Goal: Task Accomplishment & Management: Use online tool/utility

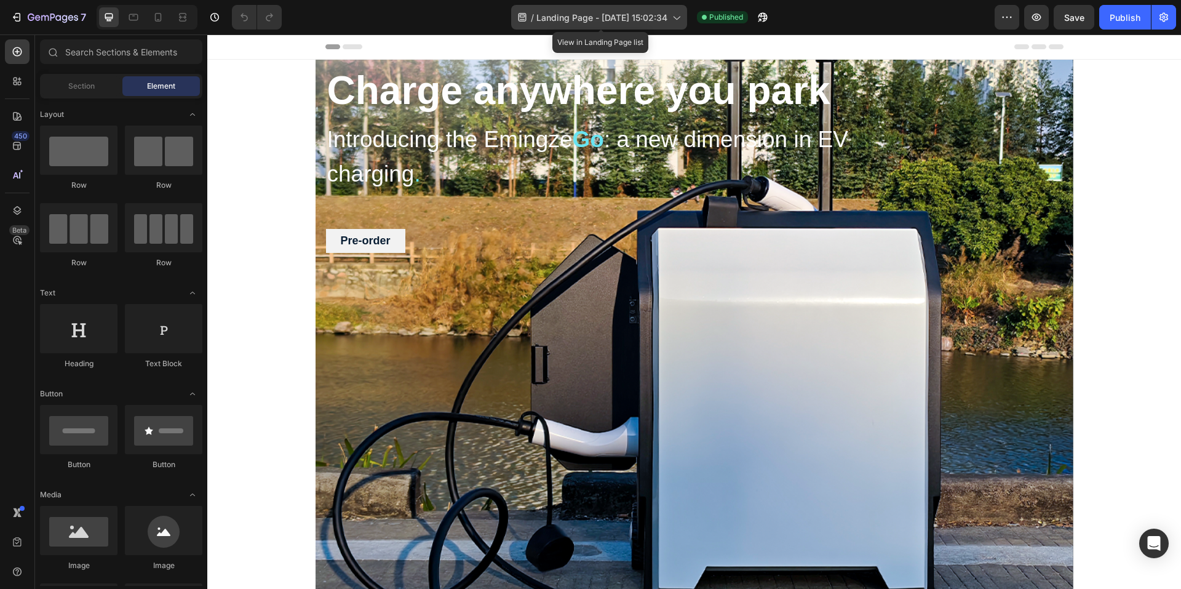
click at [675, 22] on icon at bounding box center [676, 17] width 12 height 12
click at [858, 38] on div "Header" at bounding box center [694, 46] width 738 height 25
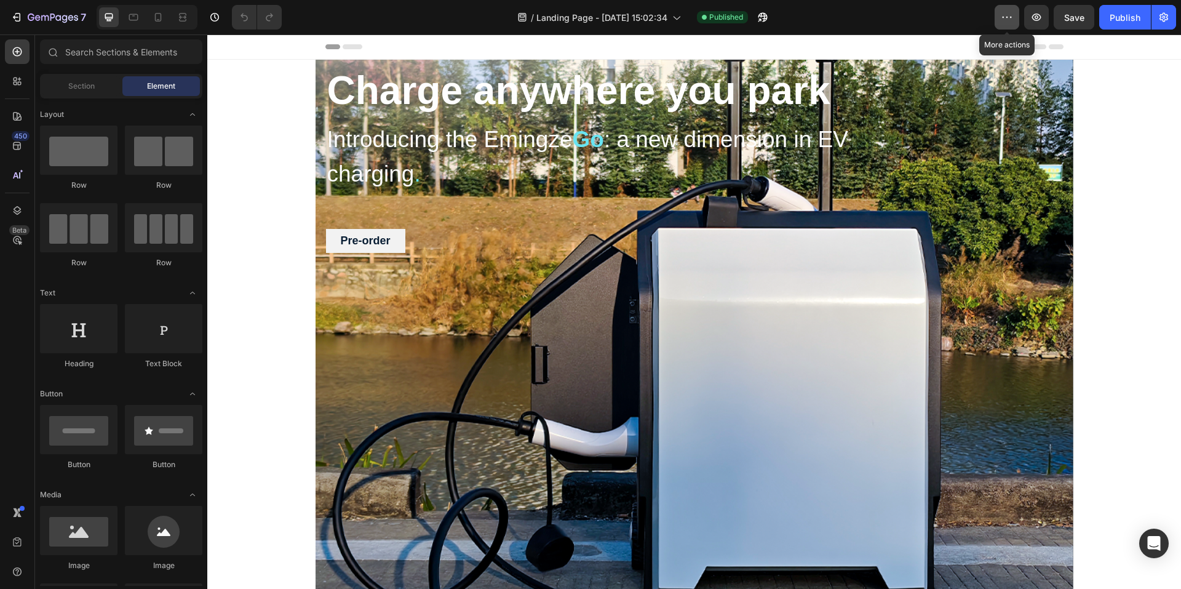
click at [1014, 18] on button "button" at bounding box center [1007, 17] width 25 height 25
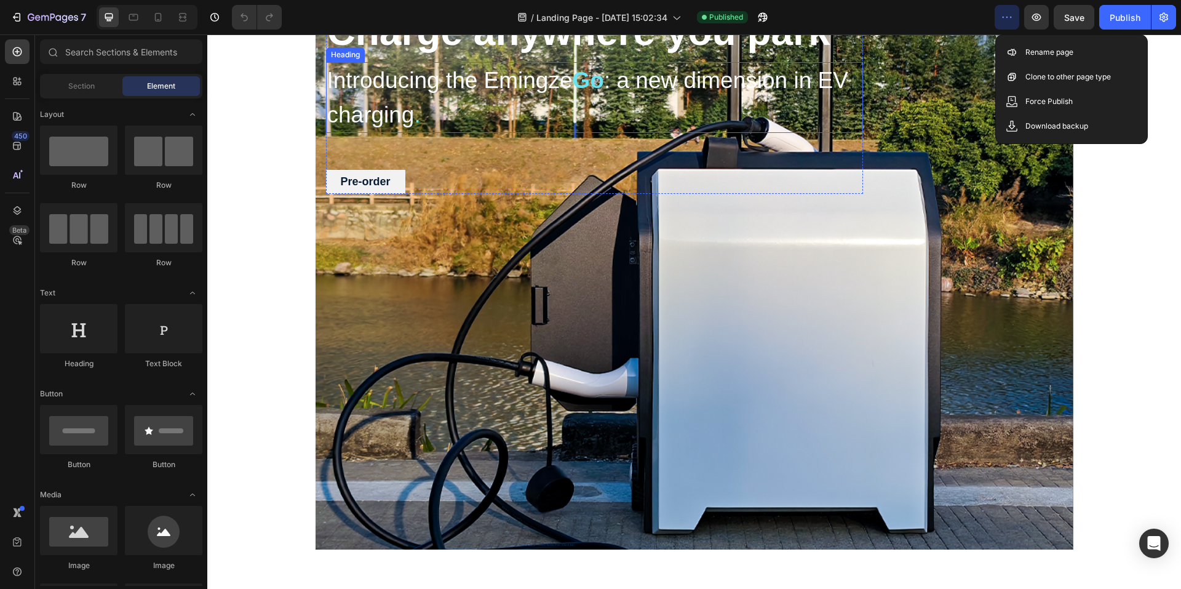
scroll to position [62, 0]
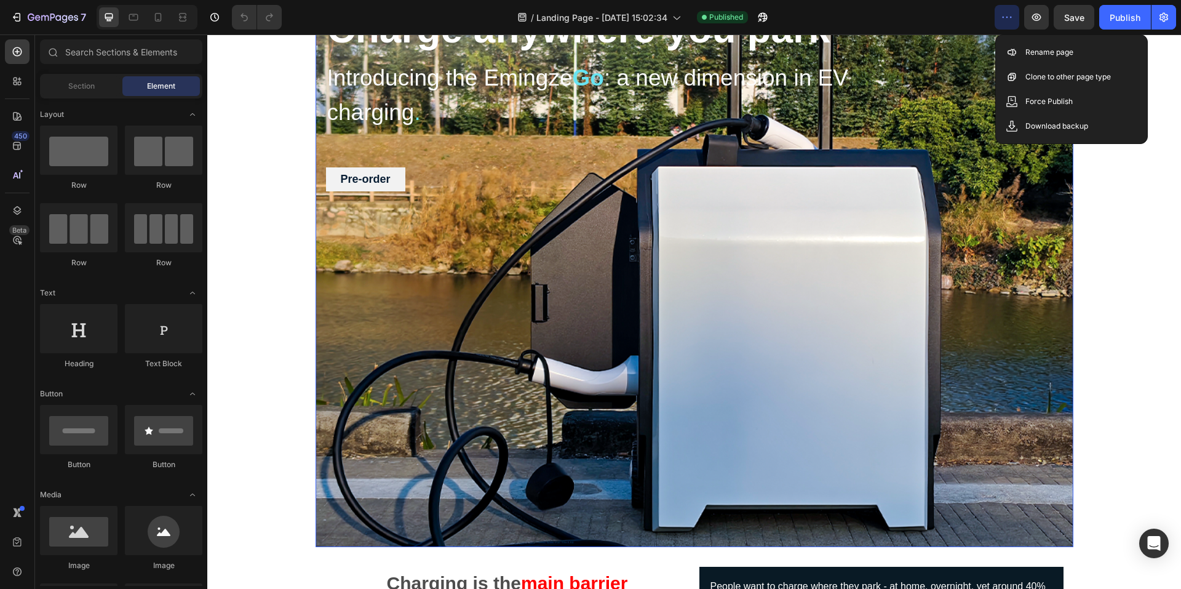
click at [495, 304] on div "Overlay" at bounding box center [695, 272] width 758 height 549
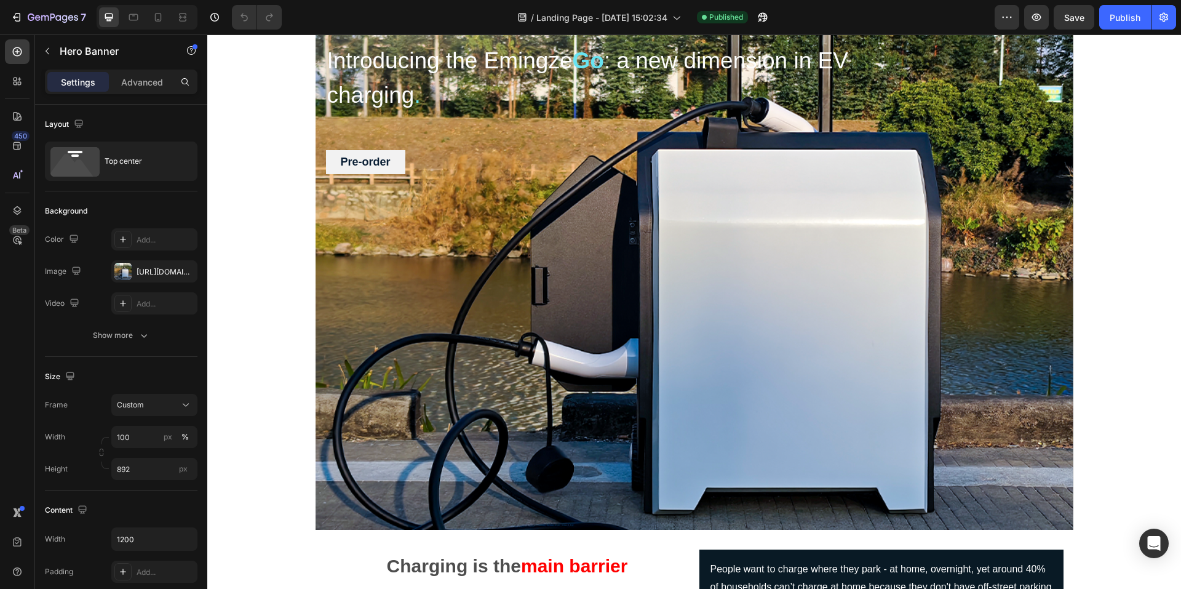
scroll to position [0, 0]
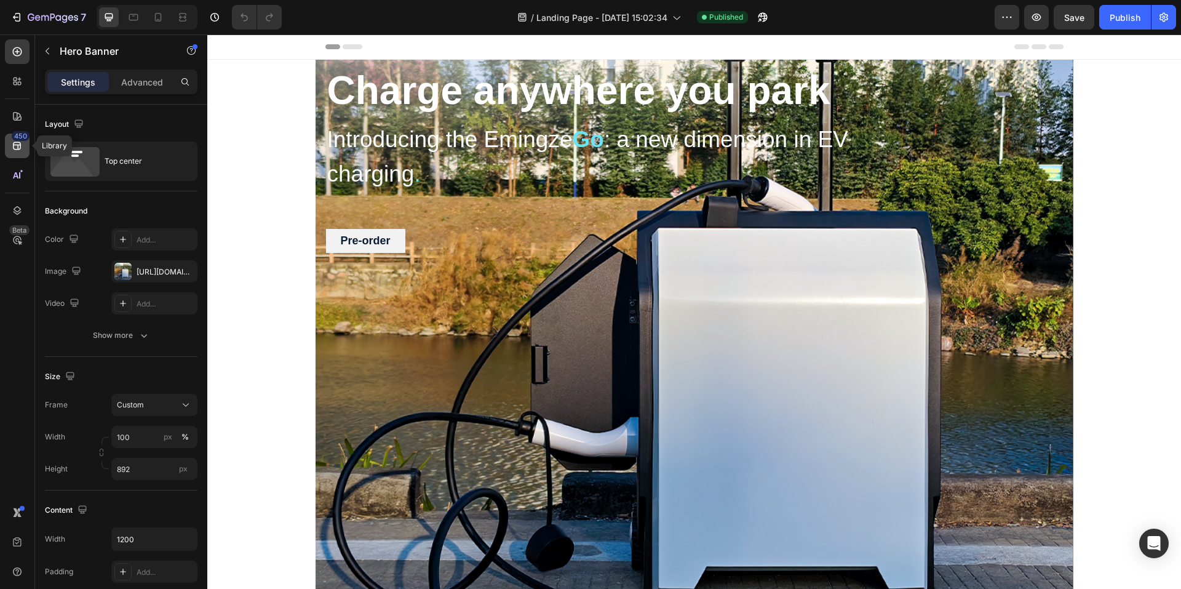
click at [10, 134] on div "450" at bounding box center [17, 145] width 25 height 25
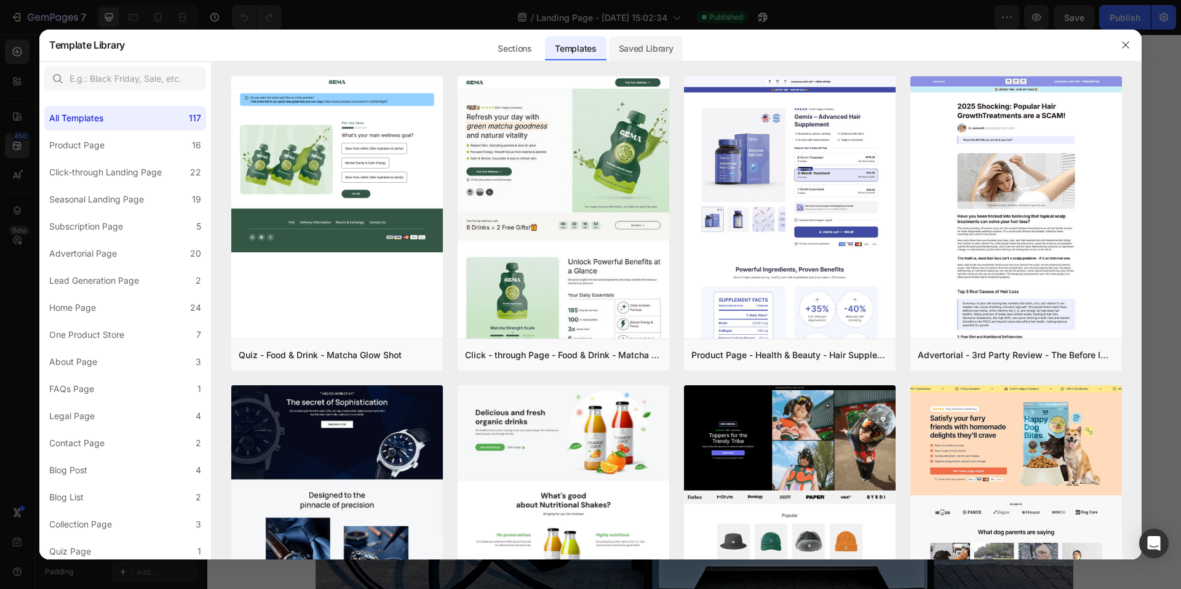
click at [640, 52] on div "Saved Library" at bounding box center [646, 48] width 74 height 25
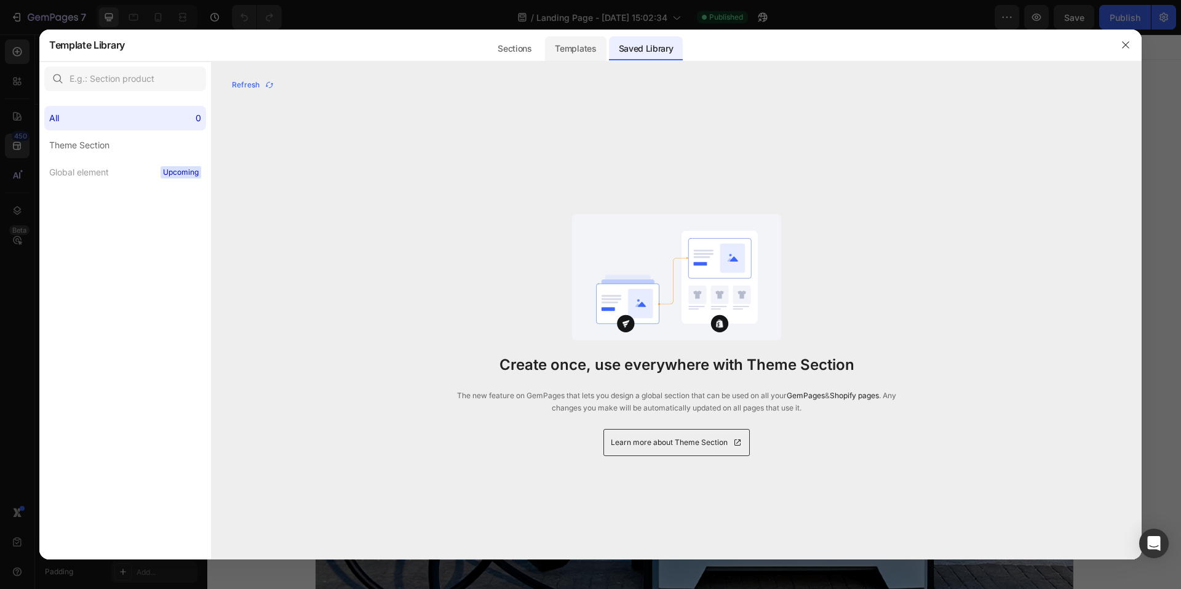
click at [581, 44] on div "Templates" at bounding box center [575, 48] width 61 height 25
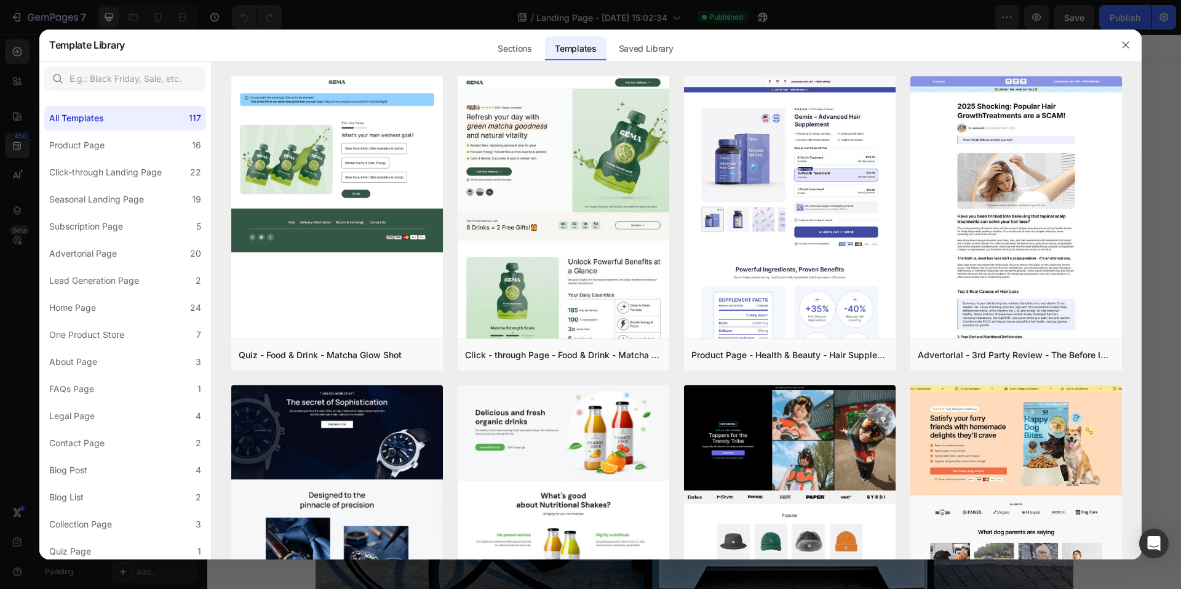
click at [480, 43] on div "Sections Templates Existing pages Saved Library Templates Saved Library" at bounding box center [585, 45] width 920 height 32
click at [498, 42] on div "Sections" at bounding box center [515, 48] width 54 height 25
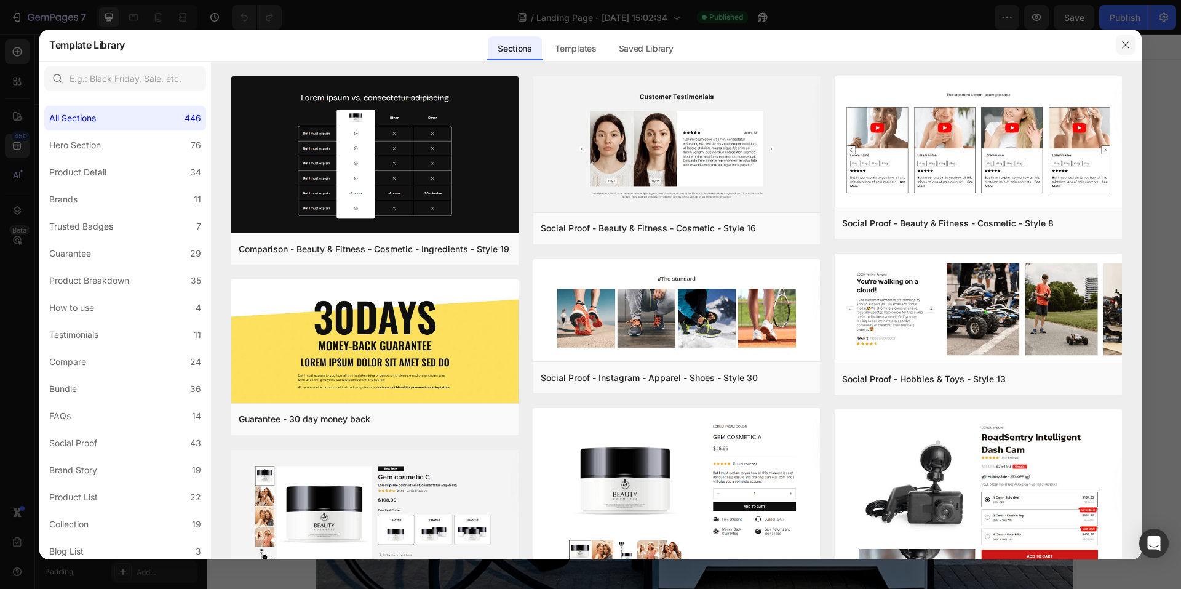
click at [1123, 46] on icon "button" at bounding box center [1126, 45] width 10 height 10
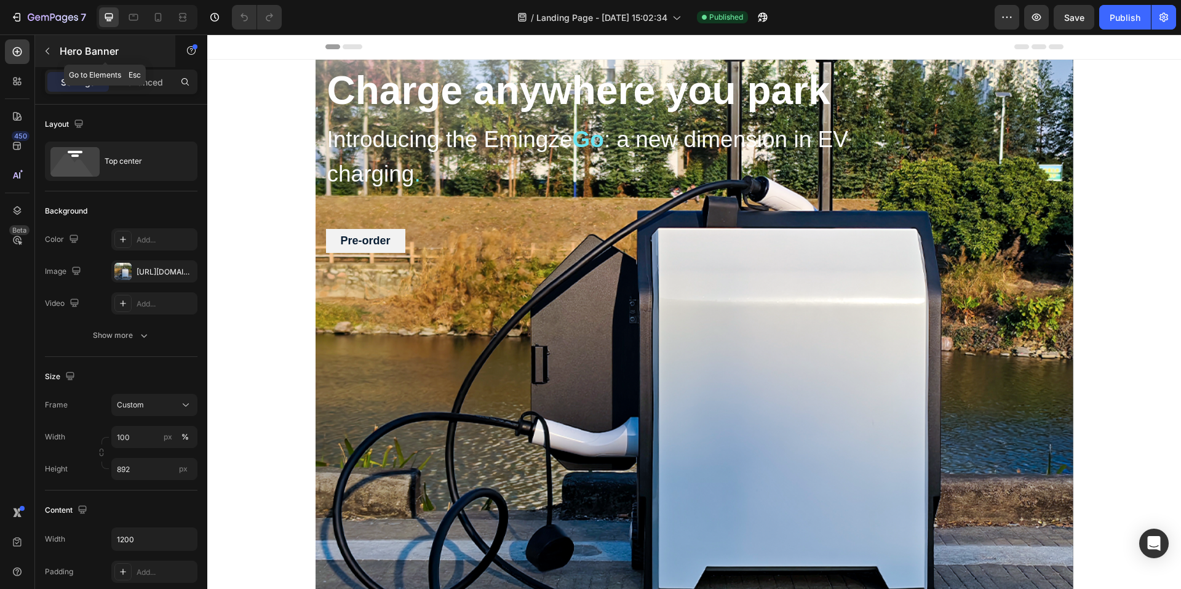
click at [45, 53] on icon "button" at bounding box center [47, 51] width 10 height 10
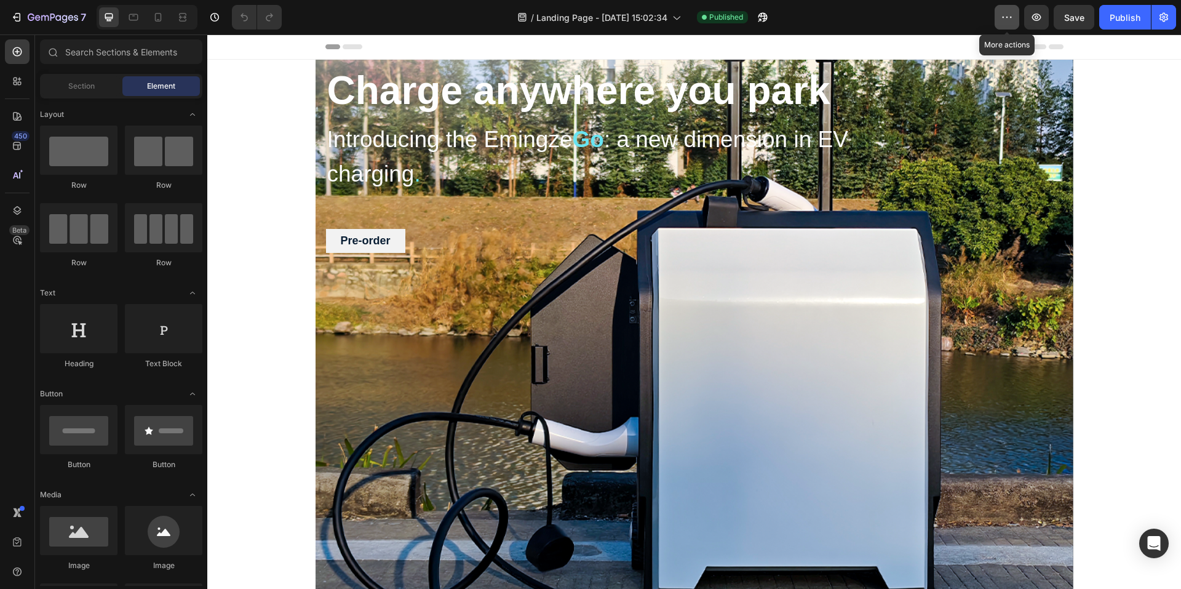
click at [1015, 22] on button "button" at bounding box center [1007, 17] width 25 height 25
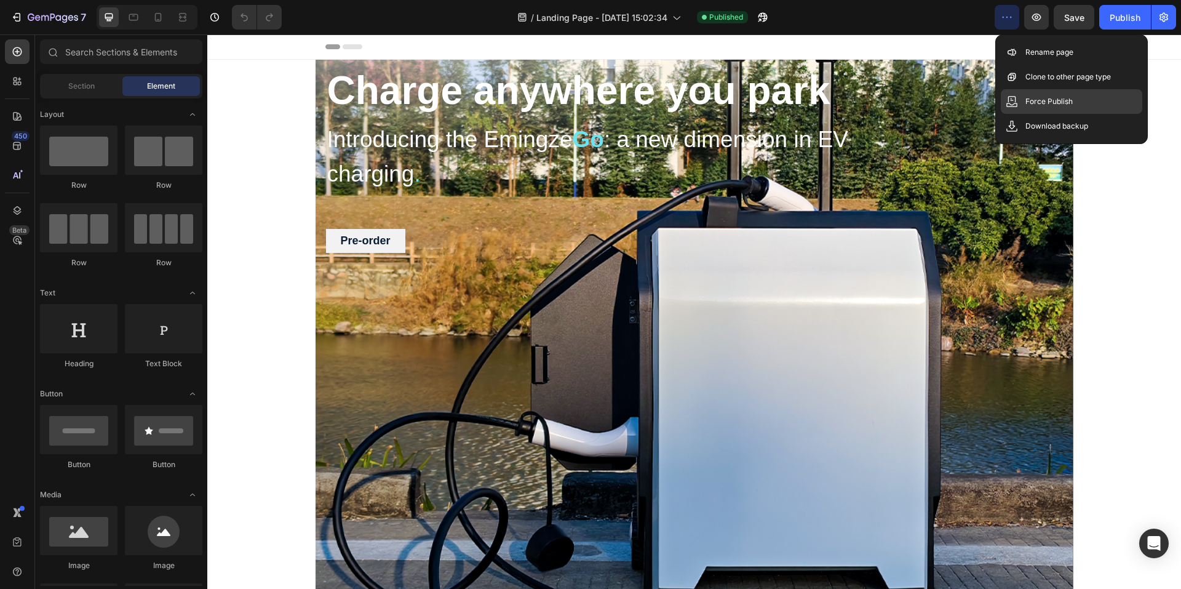
click at [1113, 114] on div "Force Publish" at bounding box center [1071, 126] width 141 height 25
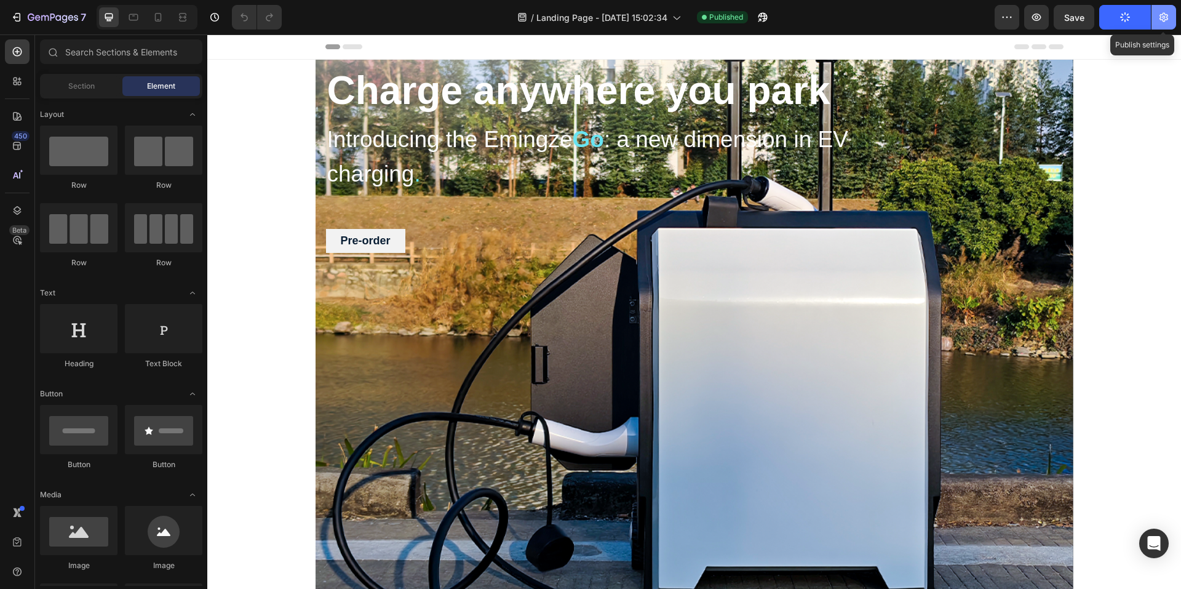
click at [1171, 15] on button "button" at bounding box center [1164, 17] width 25 height 25
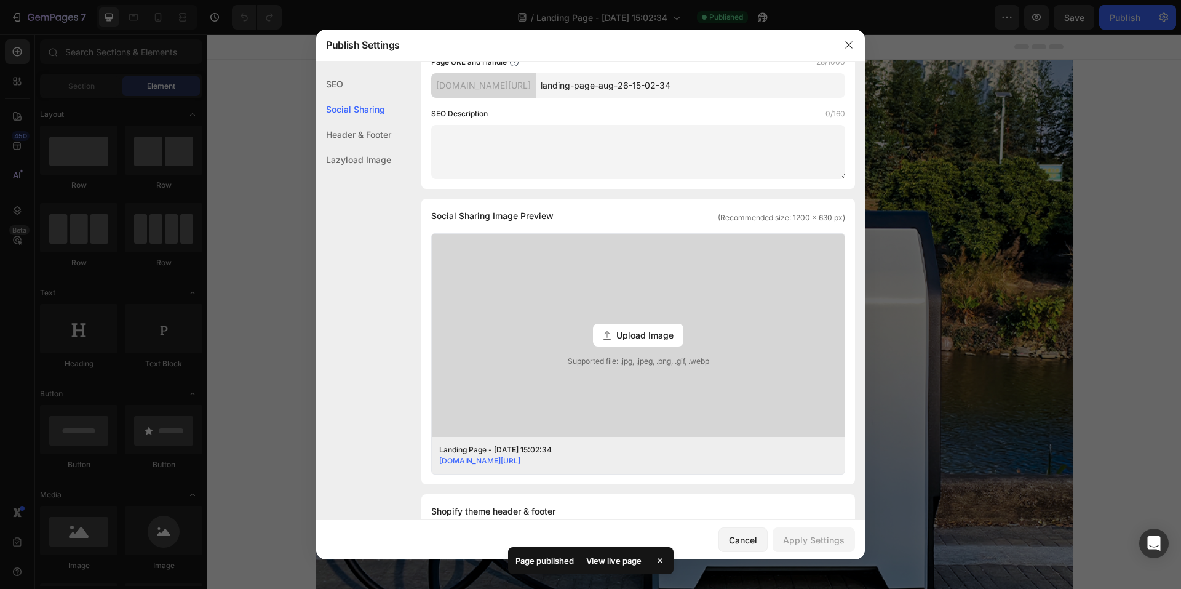
scroll to position [149, 0]
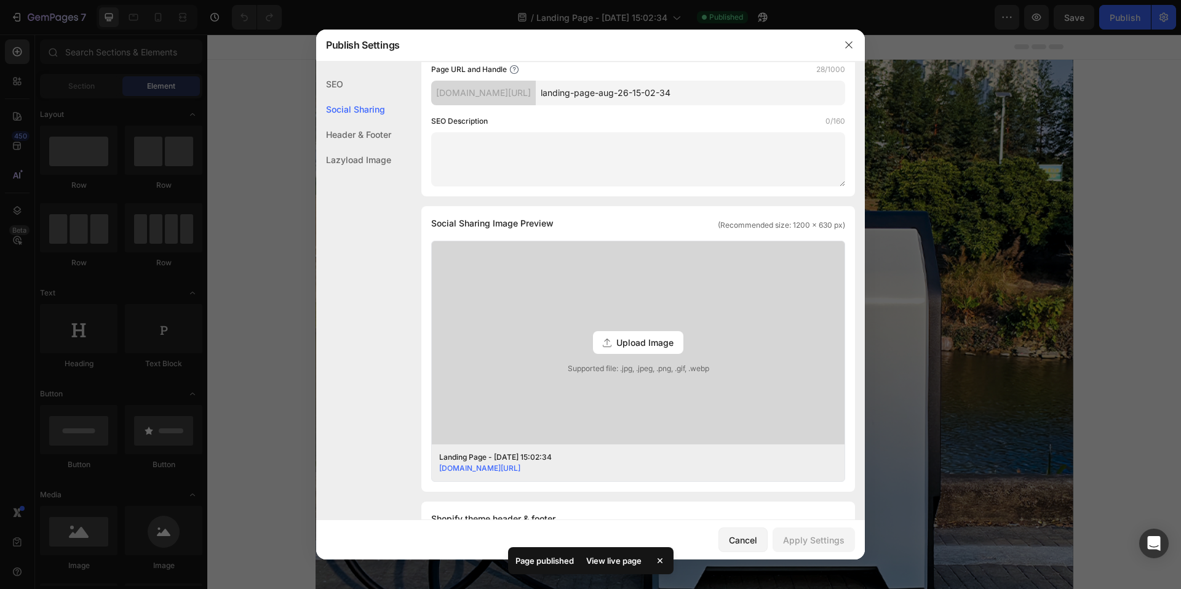
click at [616, 555] on div "View live page" at bounding box center [614, 560] width 70 height 17
click at [847, 54] on button "button" at bounding box center [849, 45] width 20 height 20
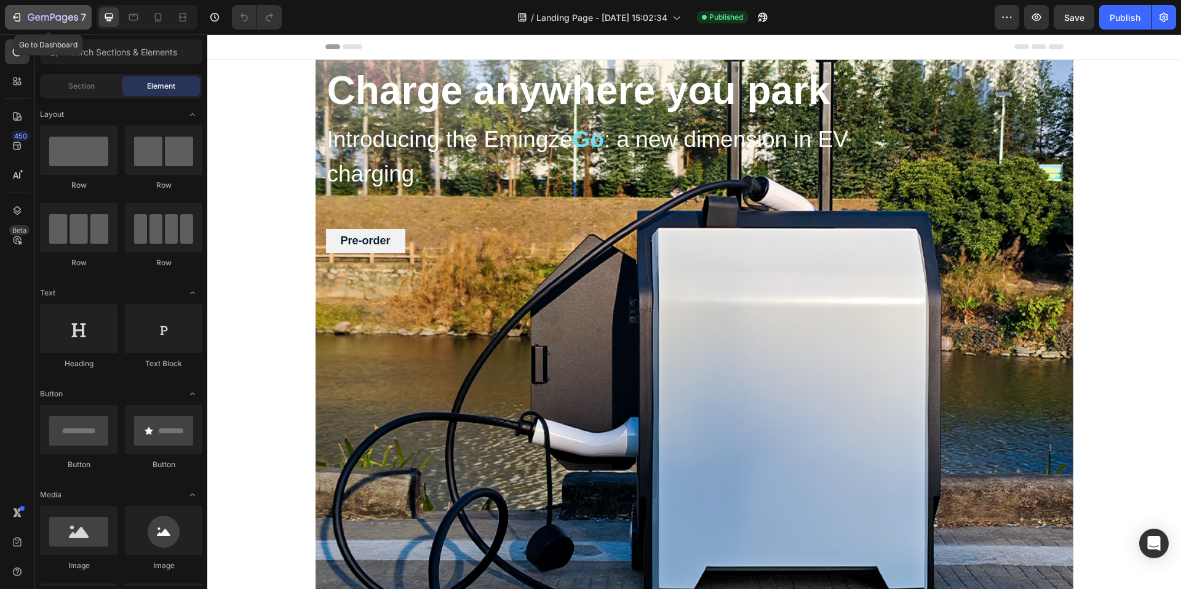
click at [40, 22] on icon "button" at bounding box center [53, 18] width 50 height 10
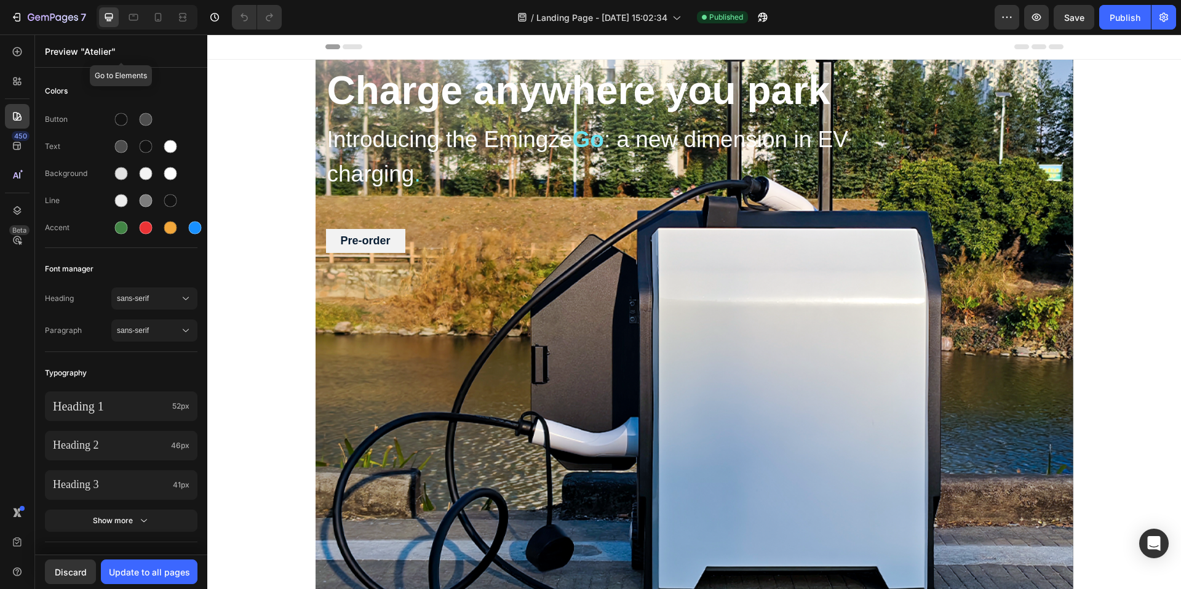
click at [119, 52] on p "Preview "Atelier"" at bounding box center [121, 51] width 153 height 13
click at [119, 55] on p "Preview "Atelier"" at bounding box center [121, 51] width 153 height 13
drag, startPoint x: 119, startPoint y: 63, endPoint x: 116, endPoint y: 80, distance: 16.8
click at [116, 71] on div "Preview "Atelier" Go to Elements Colors Button Text Background Line Accent Font…" at bounding box center [121, 311] width 172 height 554
click at [122, 73] on div "Colors Button Text Background Line Accent Font manager Heading sans-serif Parag…" at bounding box center [121, 520] width 172 height 901
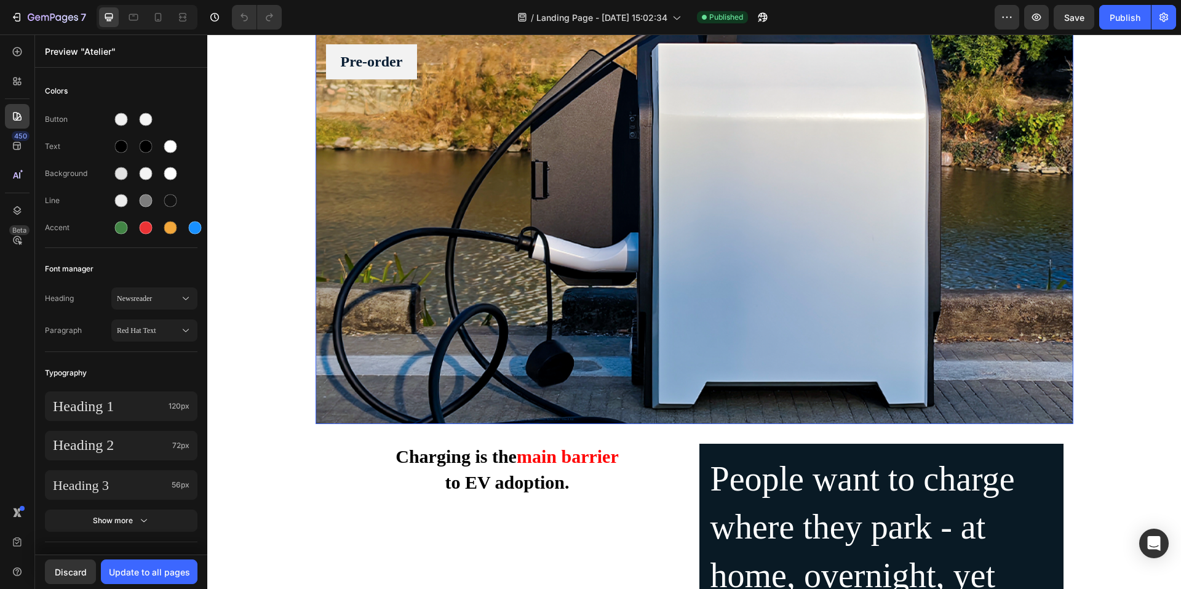
scroll to position [554, 0]
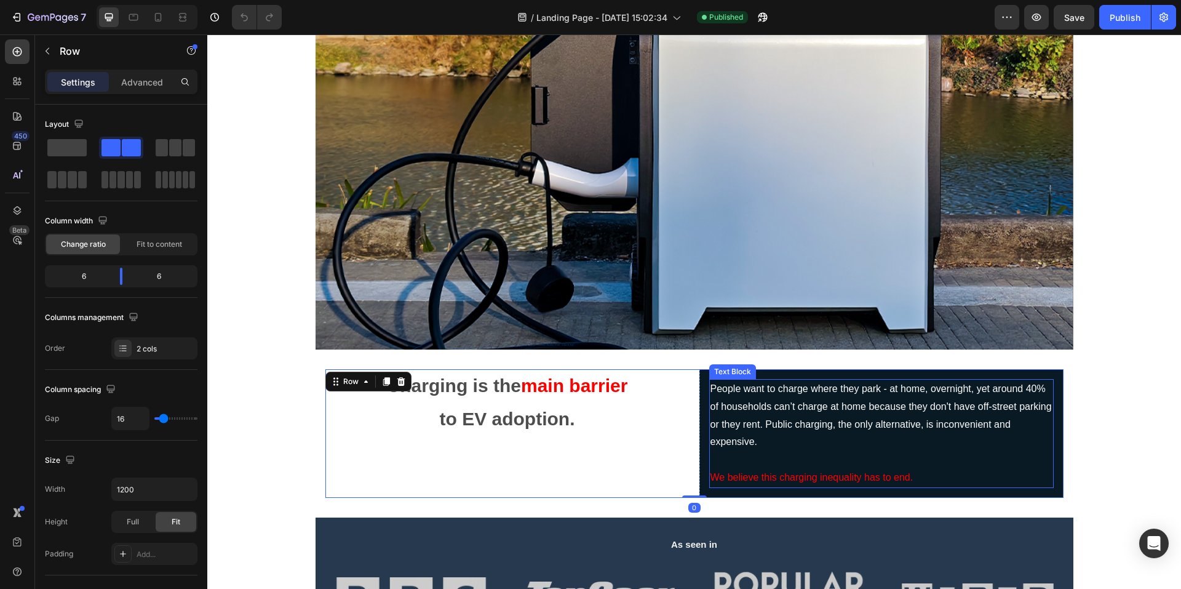
scroll to position [246, 0]
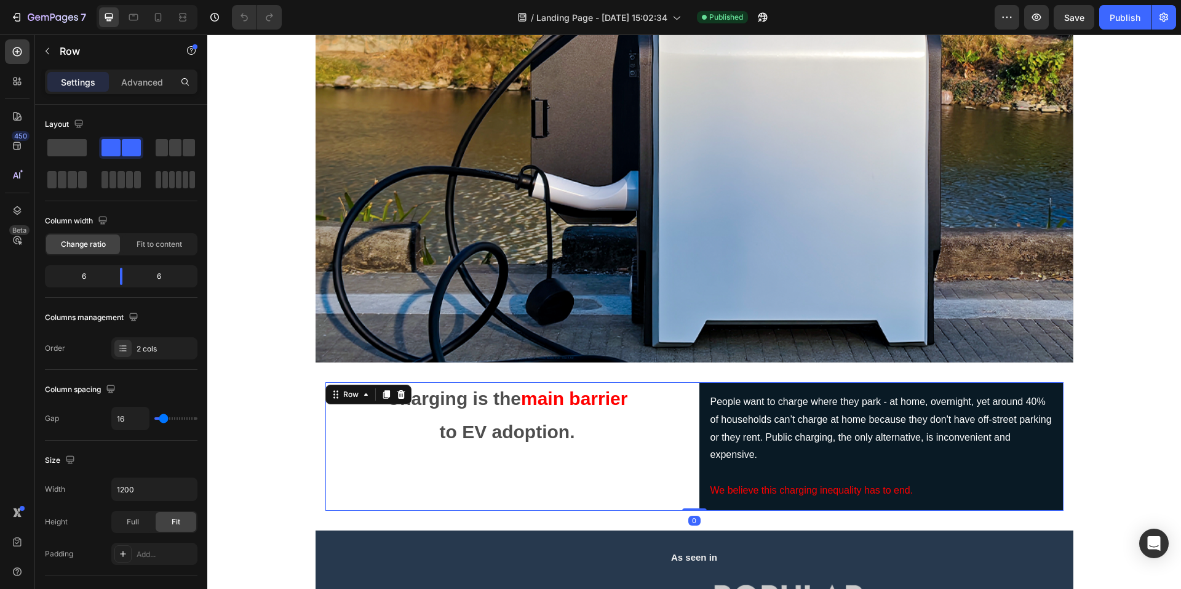
click at [1131, 396] on div "Charging is the main barrier to EV adoption. Text Block People want to charge w…" at bounding box center [694, 446] width 954 height 129
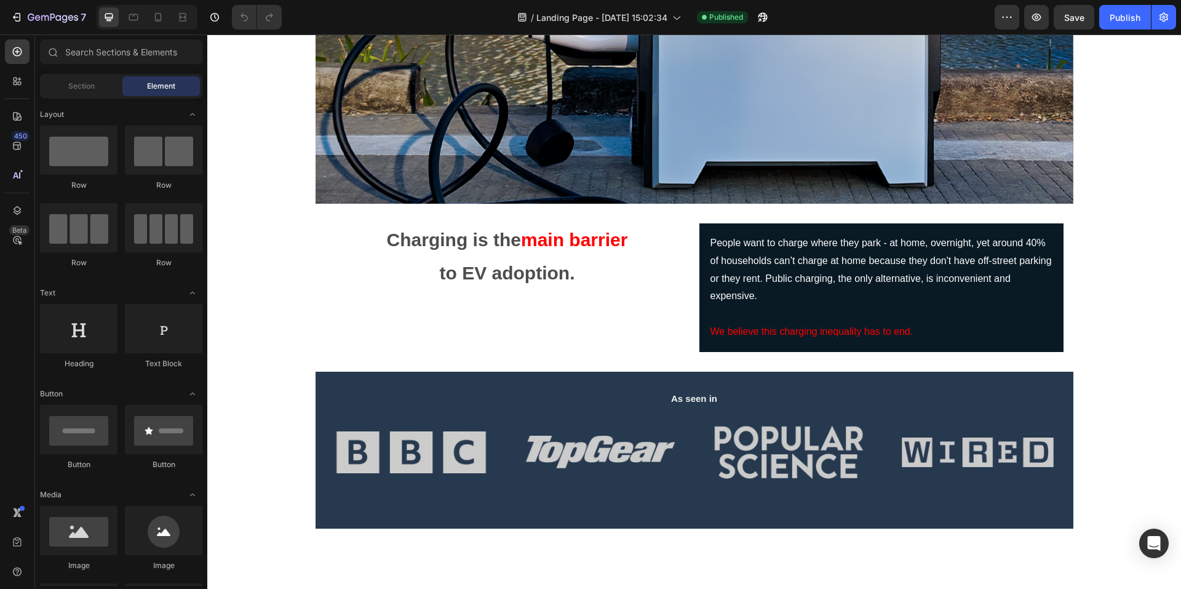
scroll to position [431, 0]
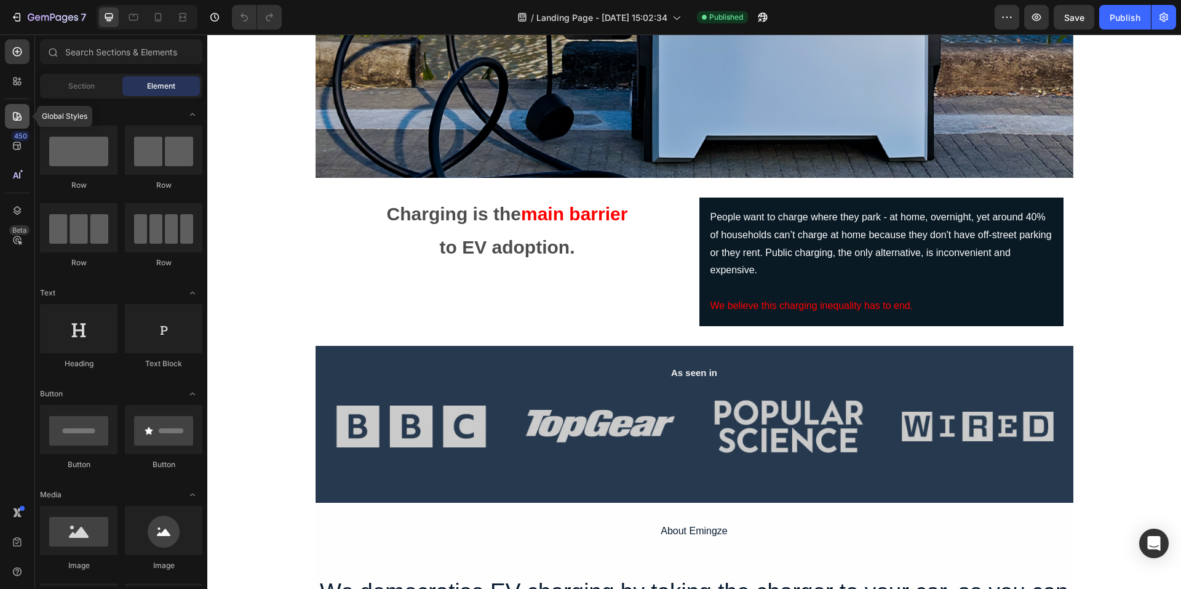
click at [23, 118] on icon at bounding box center [17, 116] width 12 height 12
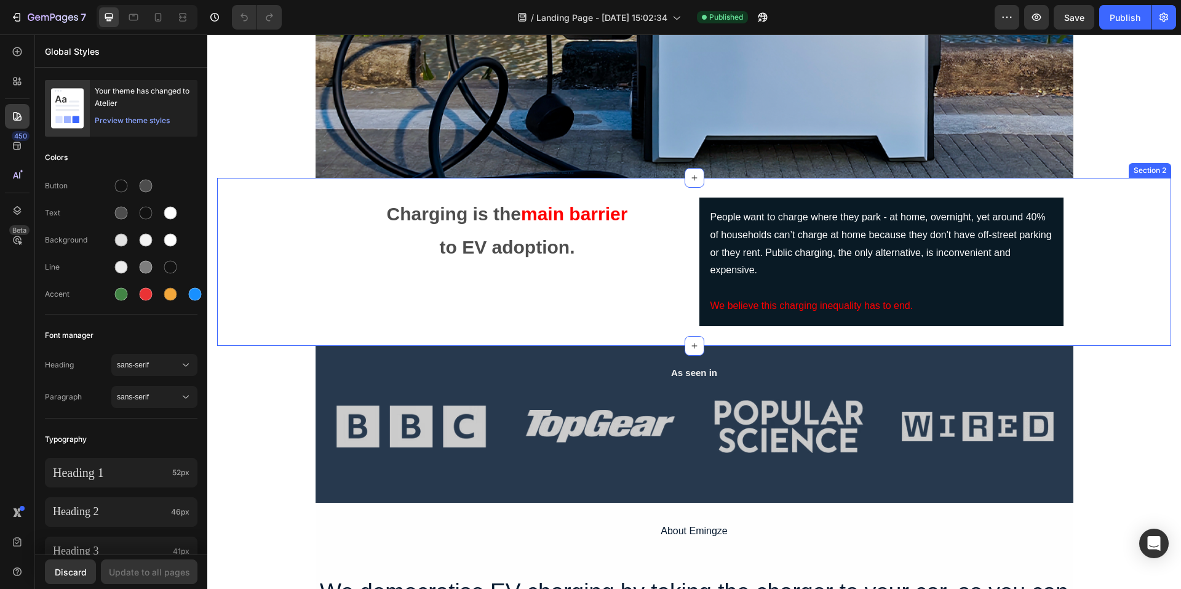
click at [257, 249] on div "Charging is the main barrier to EV adoption. Text Block People want to charge w…" at bounding box center [694, 261] width 954 height 129
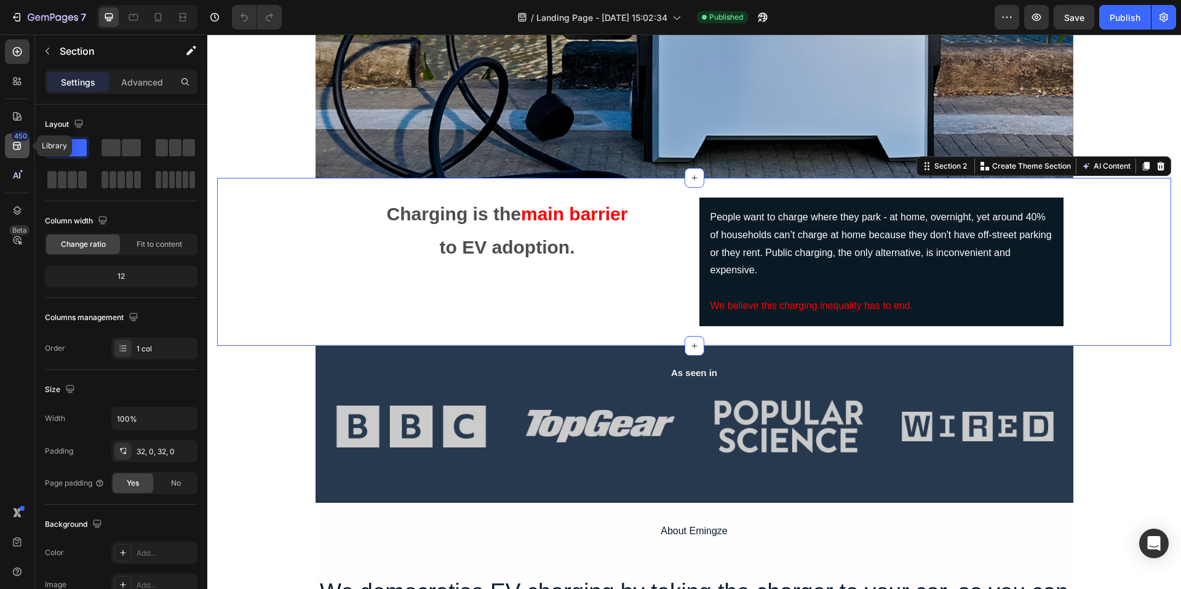
click at [23, 154] on div "450" at bounding box center [17, 145] width 25 height 25
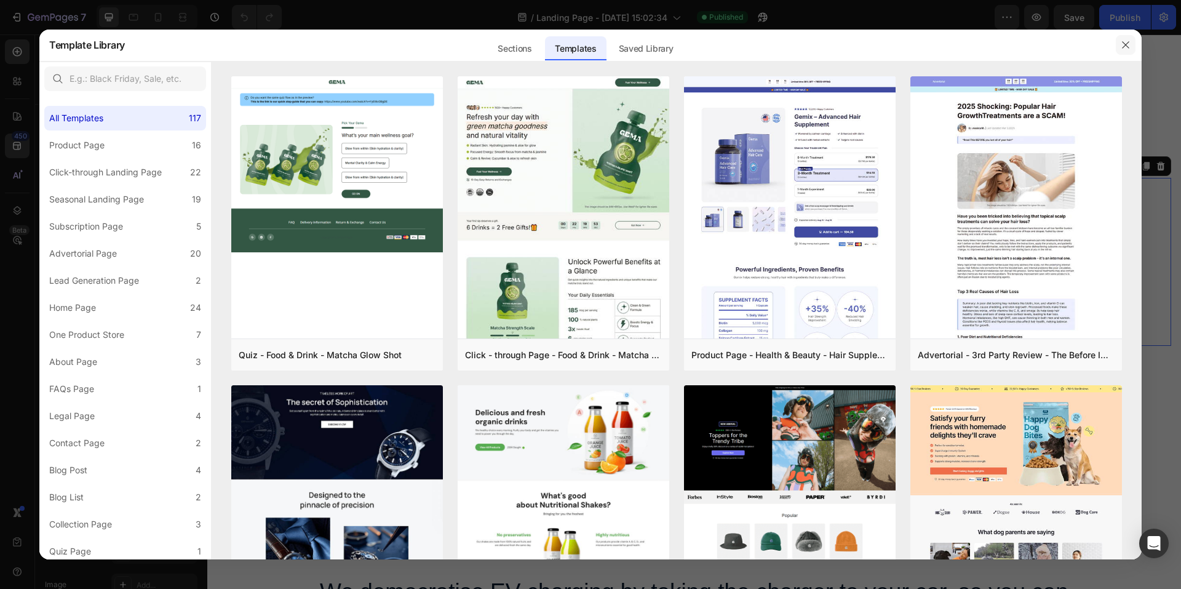
click at [1131, 45] on button "button" at bounding box center [1126, 45] width 20 height 20
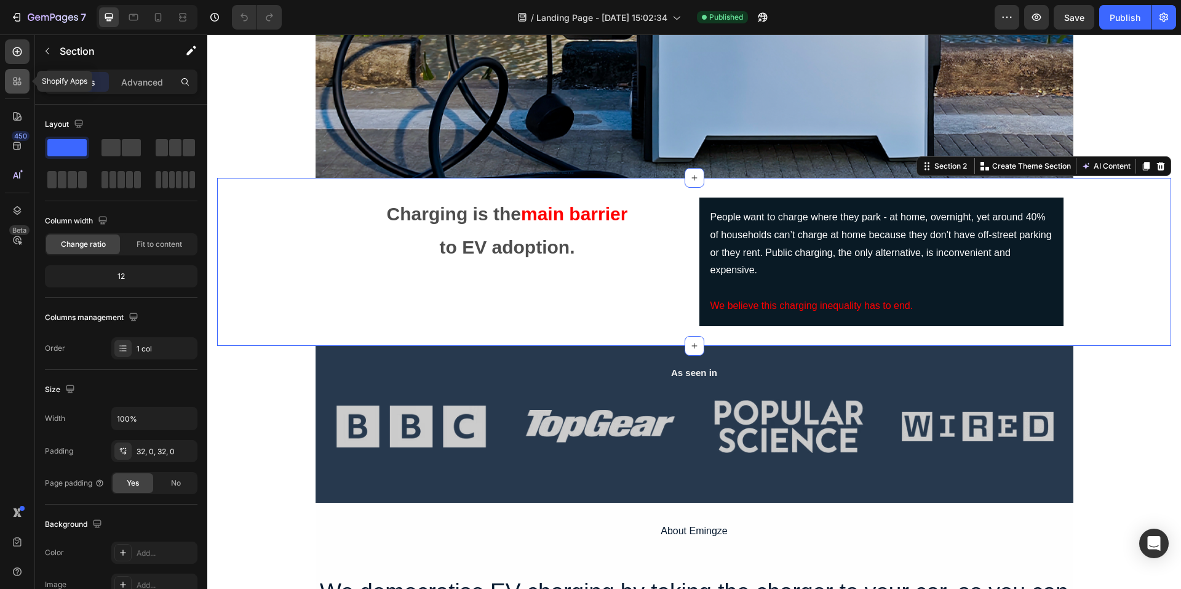
click at [17, 84] on icon at bounding box center [17, 81] width 12 height 12
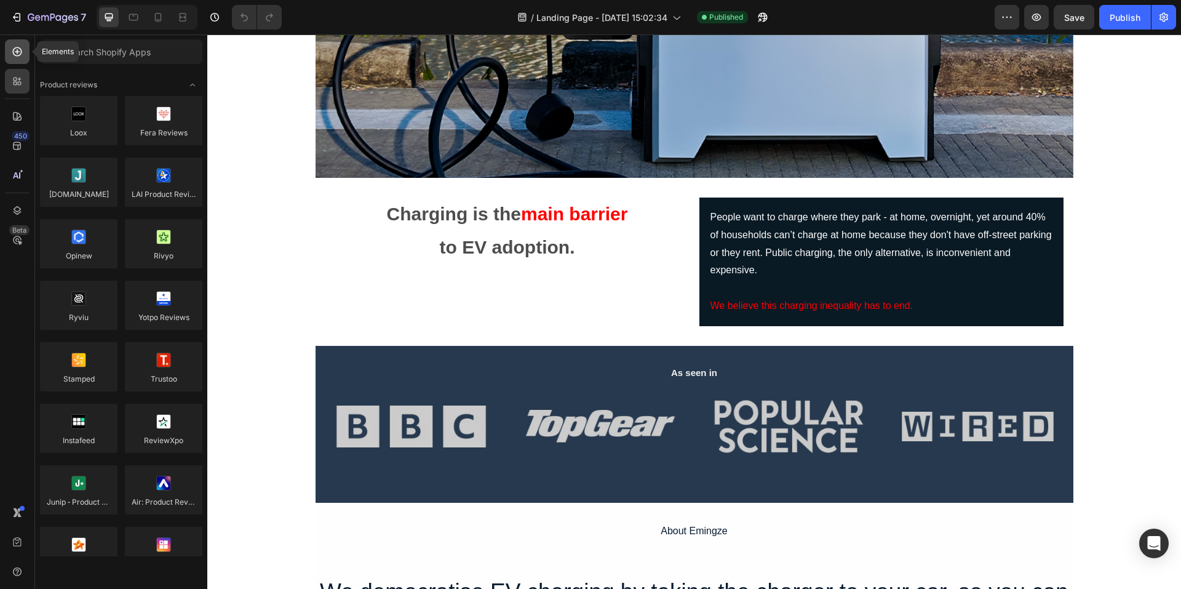
click at [17, 49] on icon at bounding box center [17, 51] width 5 height 5
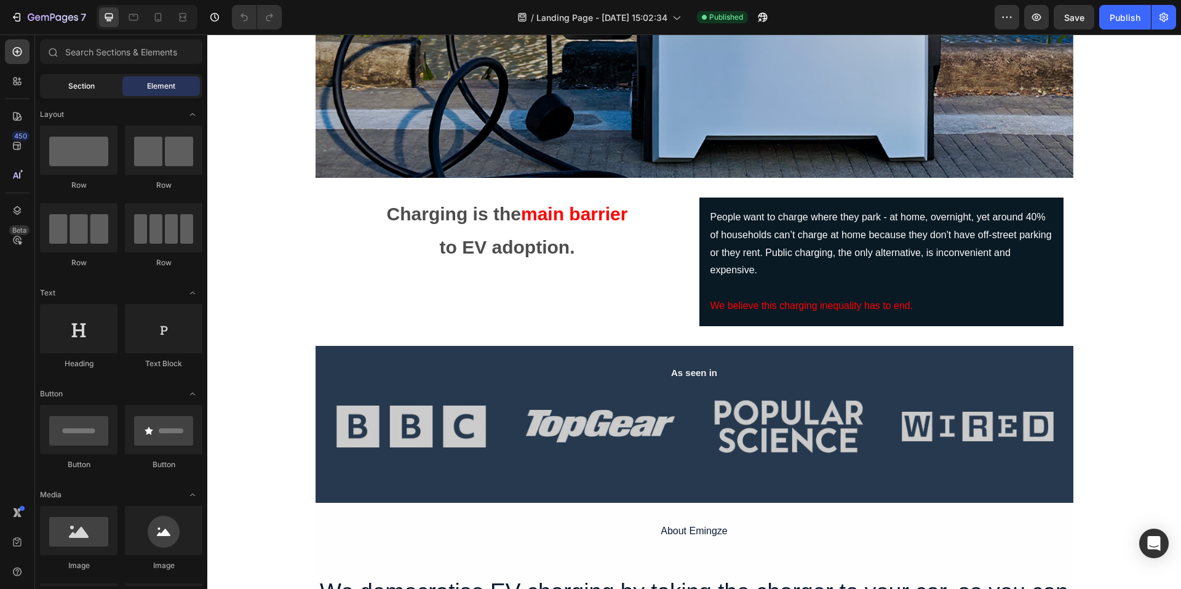
click at [90, 90] on span "Section" at bounding box center [81, 86] width 26 height 11
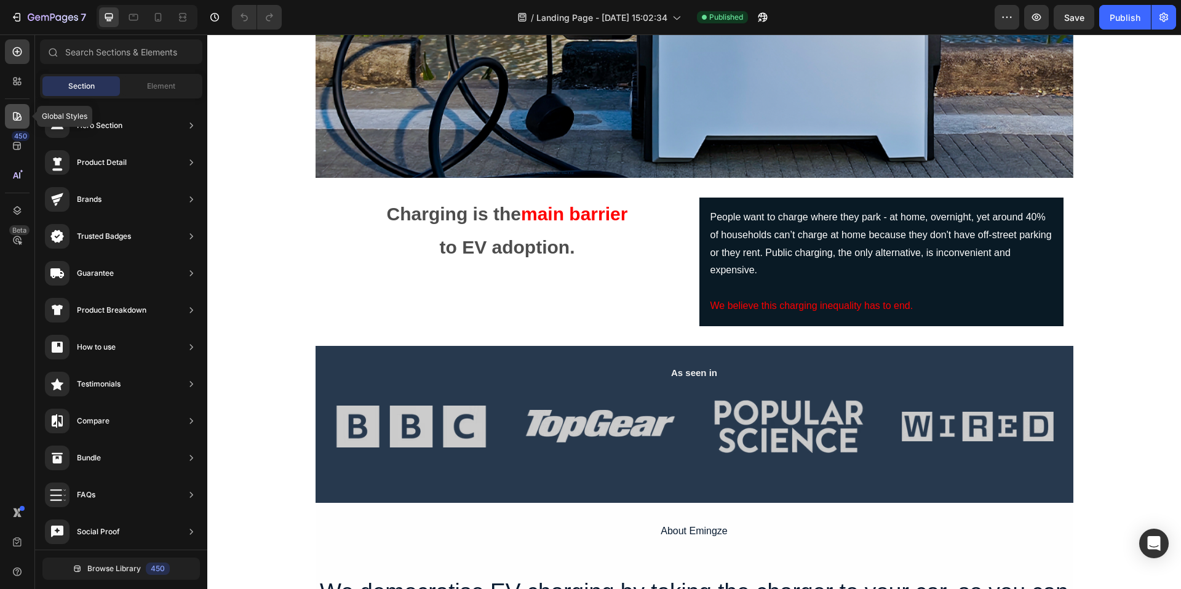
click at [17, 116] on icon at bounding box center [17, 116] width 9 height 9
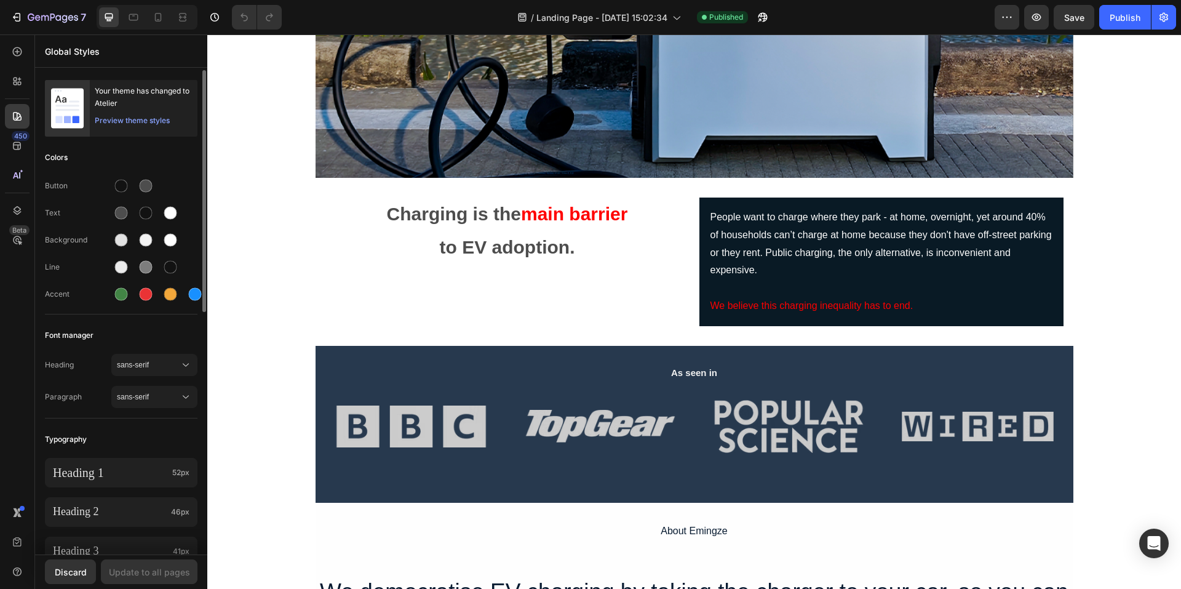
click at [157, 124] on div "Preview theme styles" at bounding box center [132, 120] width 75 height 12
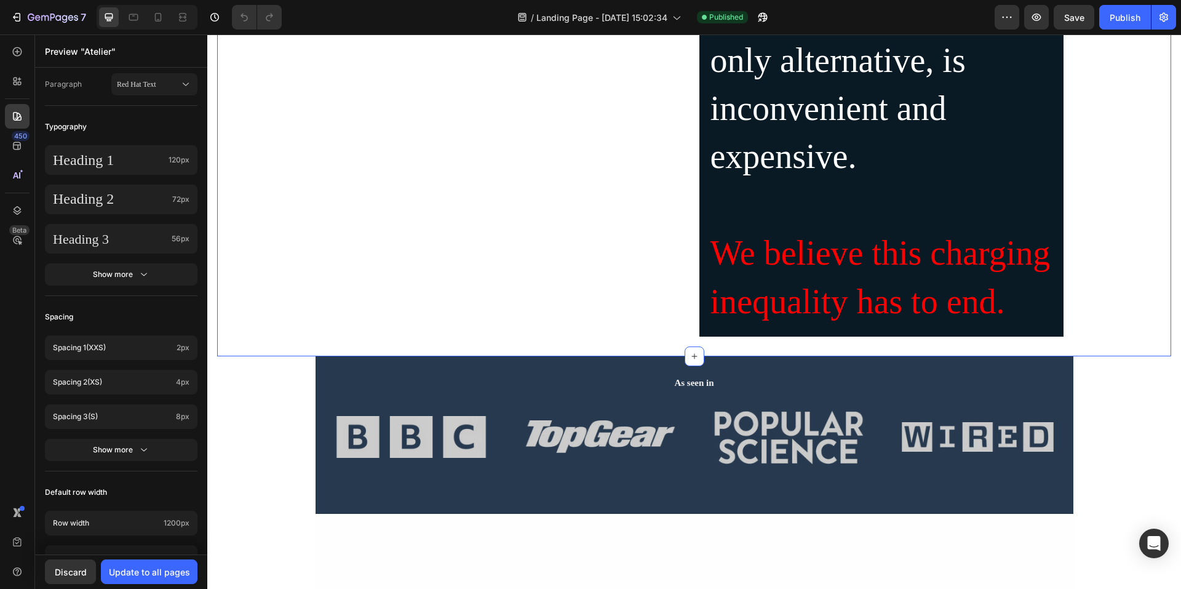
scroll to position [1046, 0]
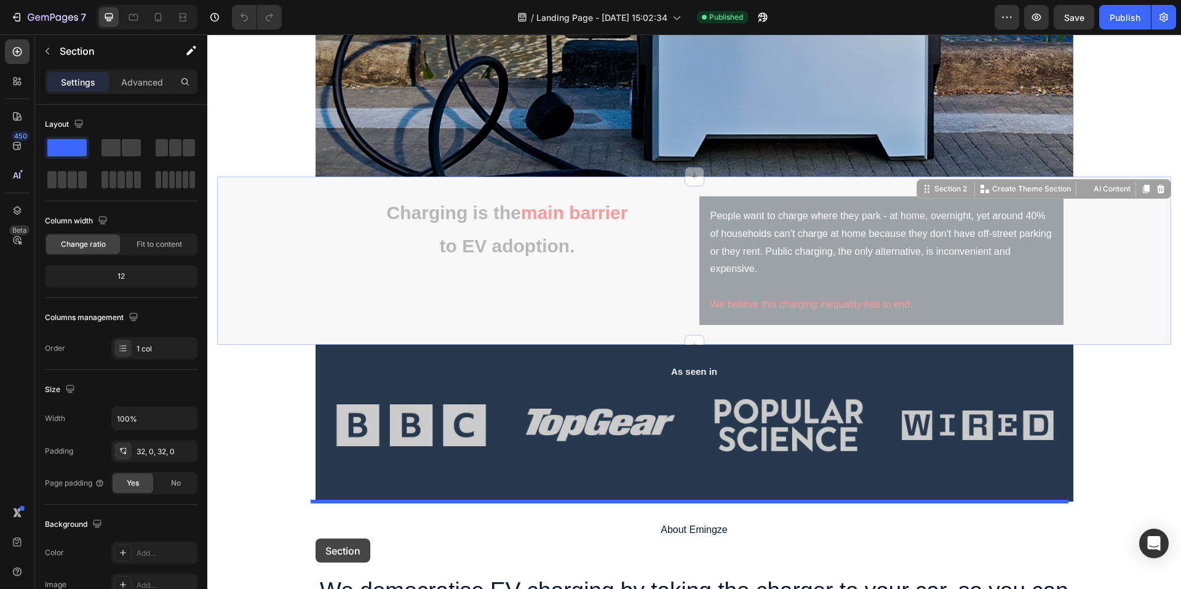
scroll to position [466, 0]
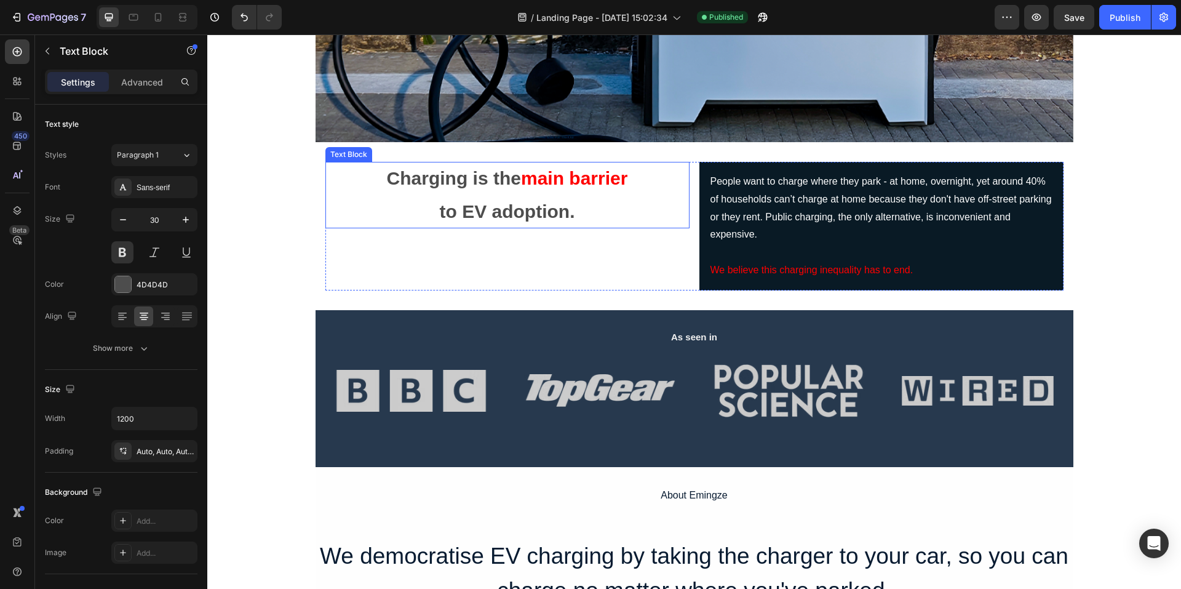
click at [419, 217] on p "Charging is the main barrier to EV adoption." at bounding box center [507, 195] width 364 height 66
click at [378, 251] on div "Charging is the main barrier to EV adoption. Text Block 0" at bounding box center [507, 226] width 364 height 129
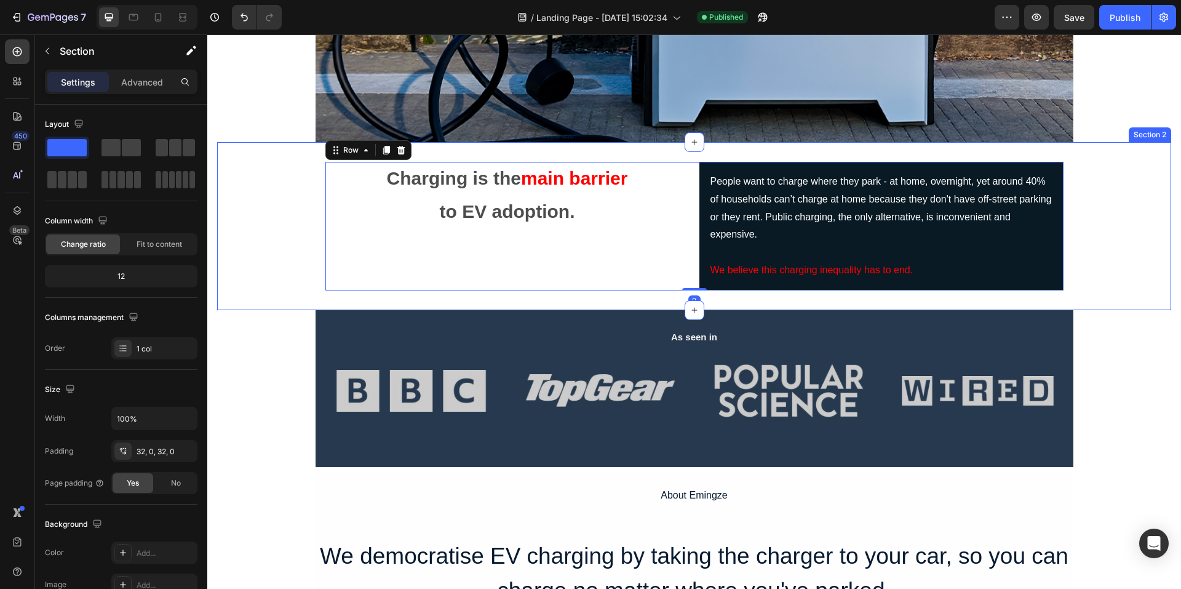
click at [281, 240] on div "Charging is the main barrier to EV adoption. Text Block People want to charge w…" at bounding box center [694, 226] width 954 height 129
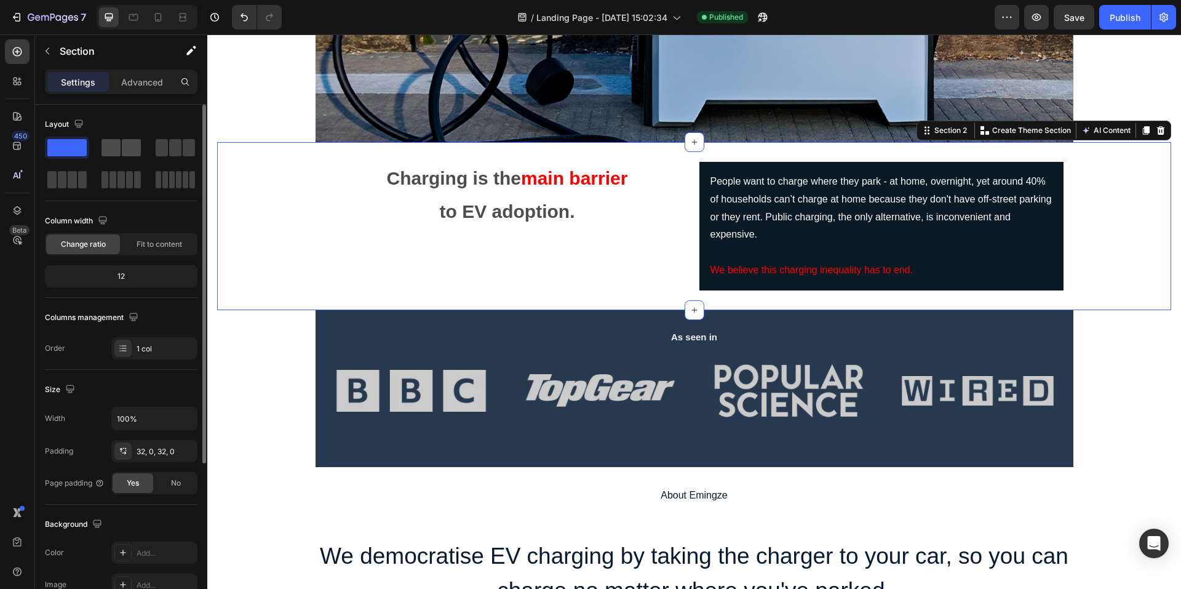
click at [130, 143] on span at bounding box center [131, 147] width 19 height 17
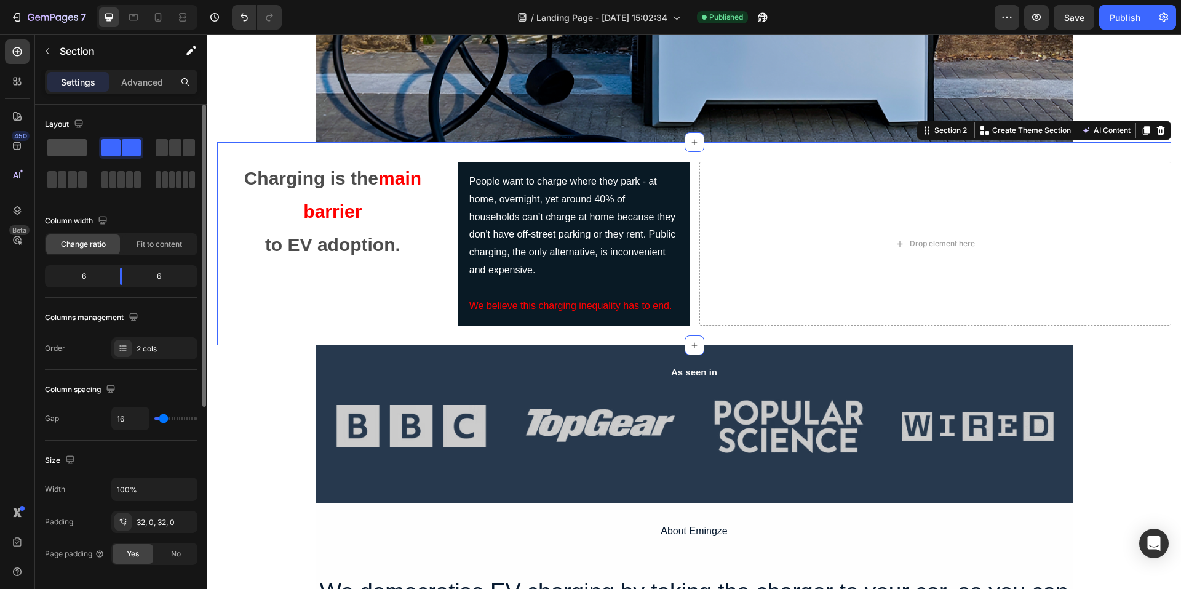
click at [79, 148] on span at bounding box center [66, 147] width 39 height 17
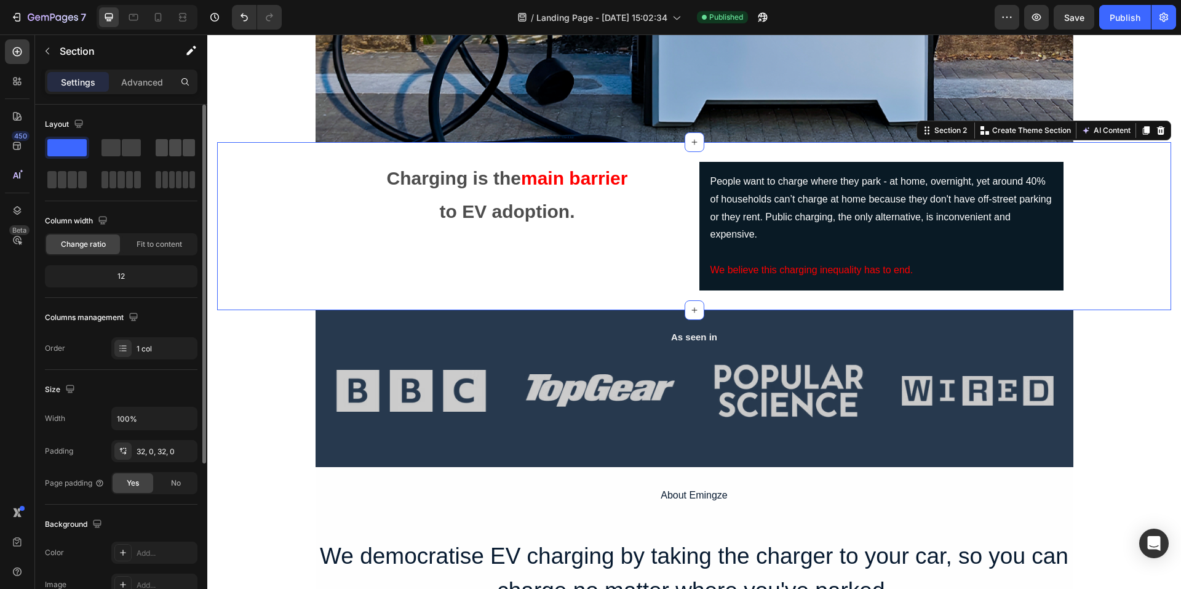
click at [179, 151] on span at bounding box center [175, 147] width 12 height 17
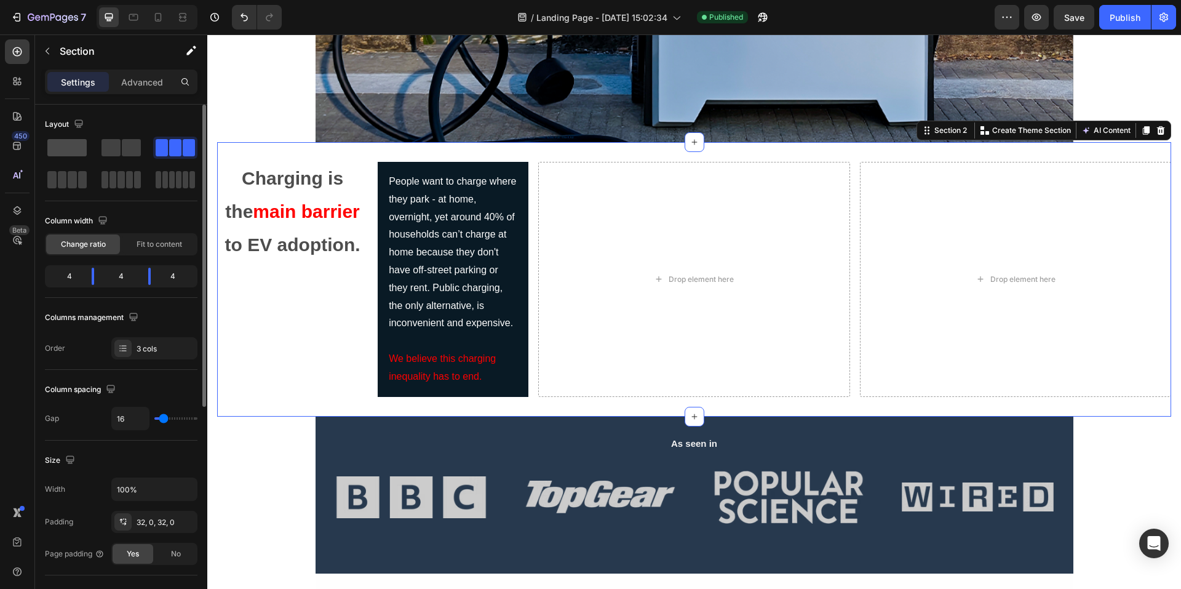
click at [53, 147] on span at bounding box center [66, 147] width 39 height 17
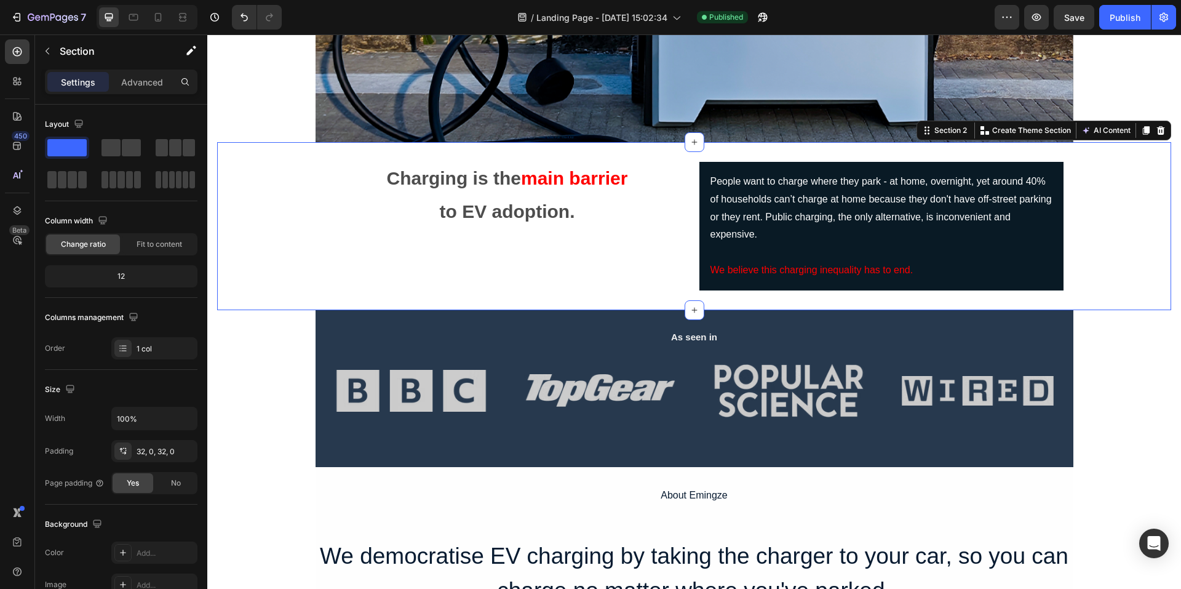
click at [274, 271] on div "Charging is the main barrier to EV adoption. Text Block People want to charge w…" at bounding box center [694, 226] width 954 height 129
click at [1157, 132] on icon at bounding box center [1161, 130] width 8 height 9
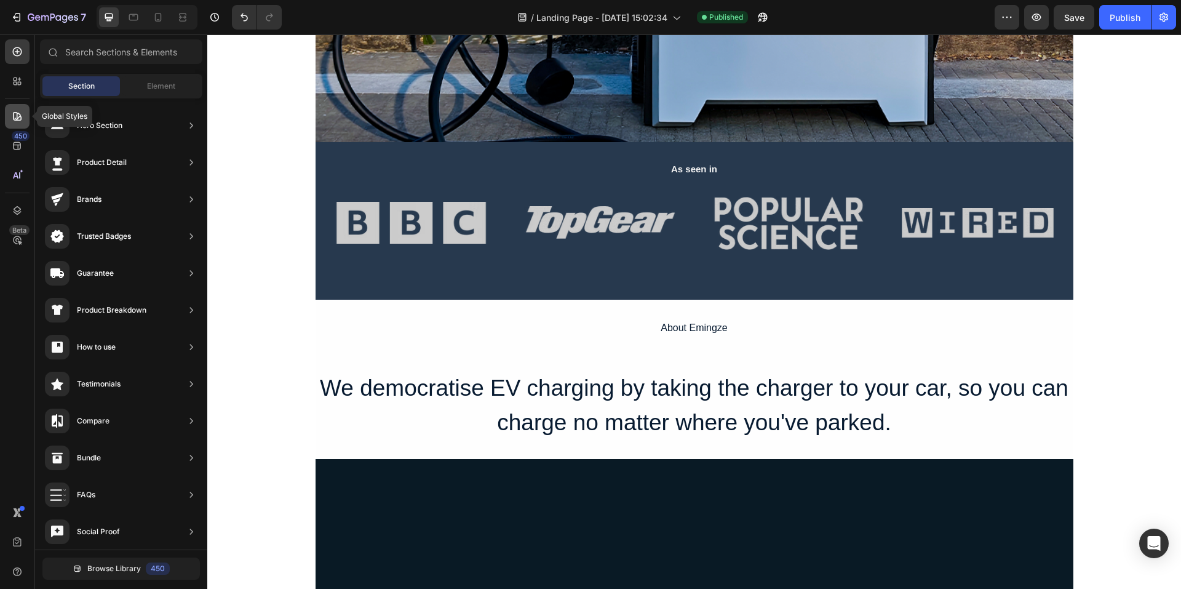
click at [14, 124] on div at bounding box center [17, 116] width 25 height 25
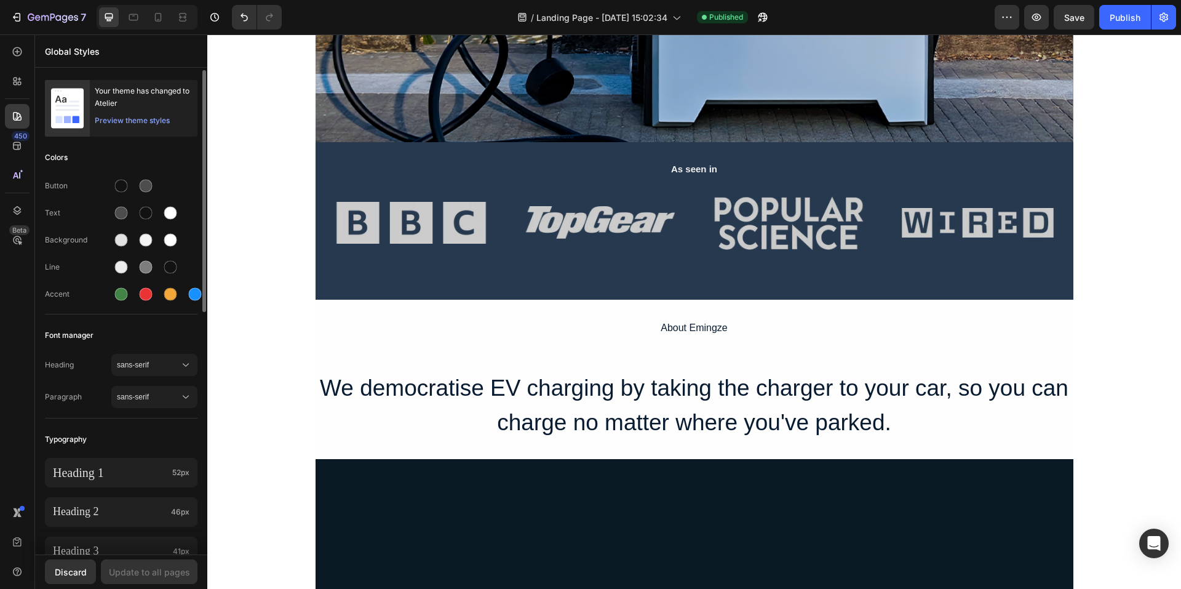
click at [154, 119] on div "Preview theme styles" at bounding box center [132, 120] width 75 height 12
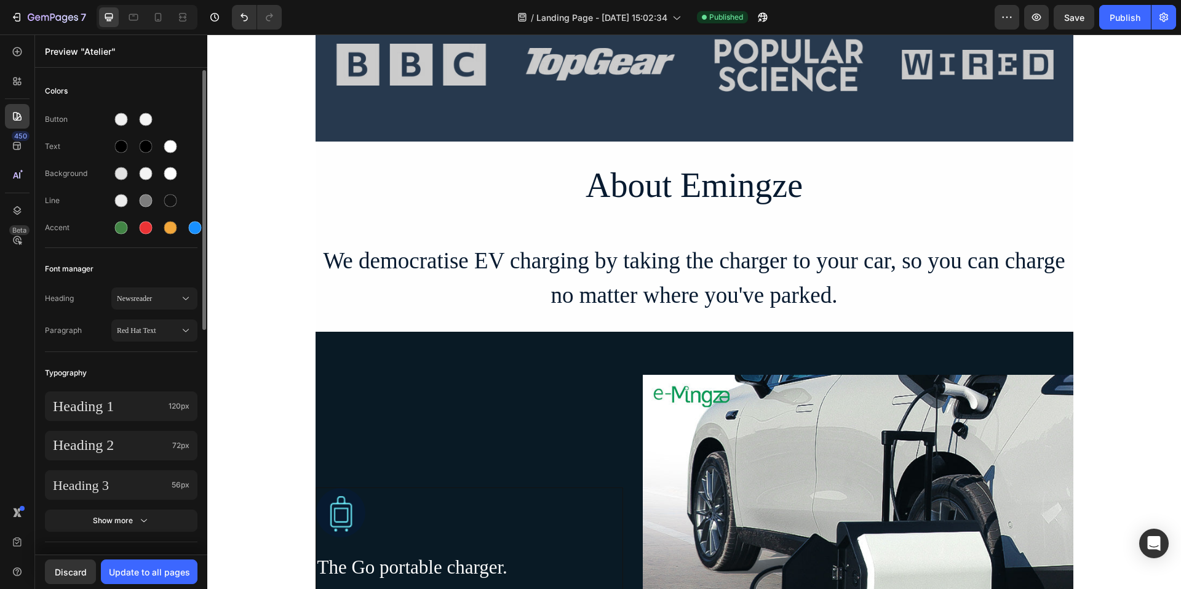
scroll to position [589, 0]
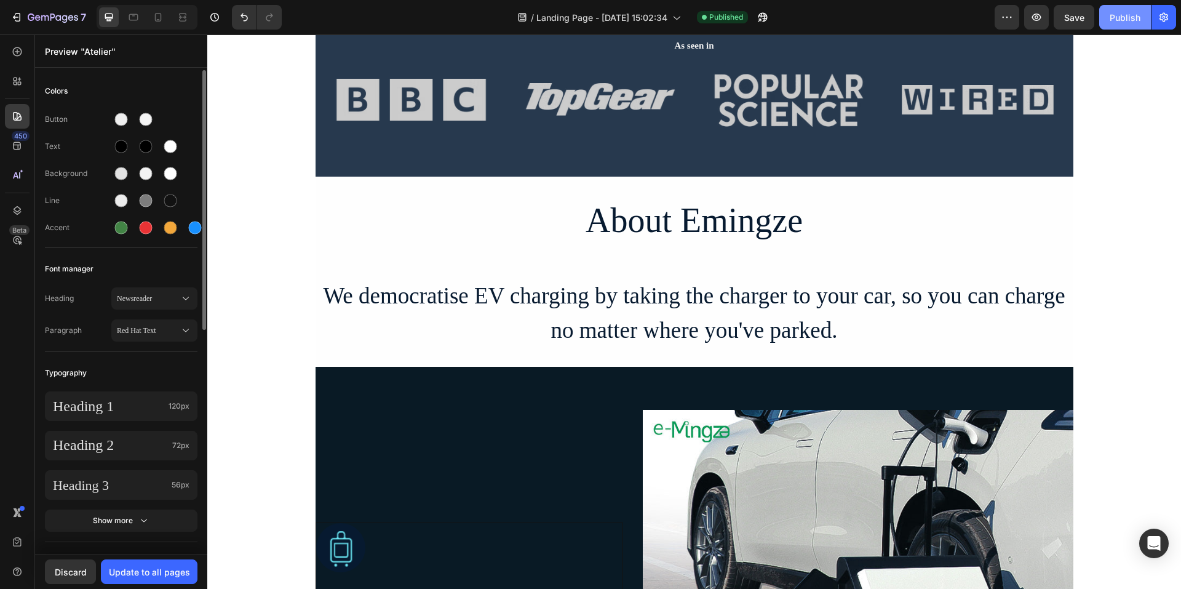
click at [1116, 15] on div "Publish" at bounding box center [1125, 17] width 31 height 13
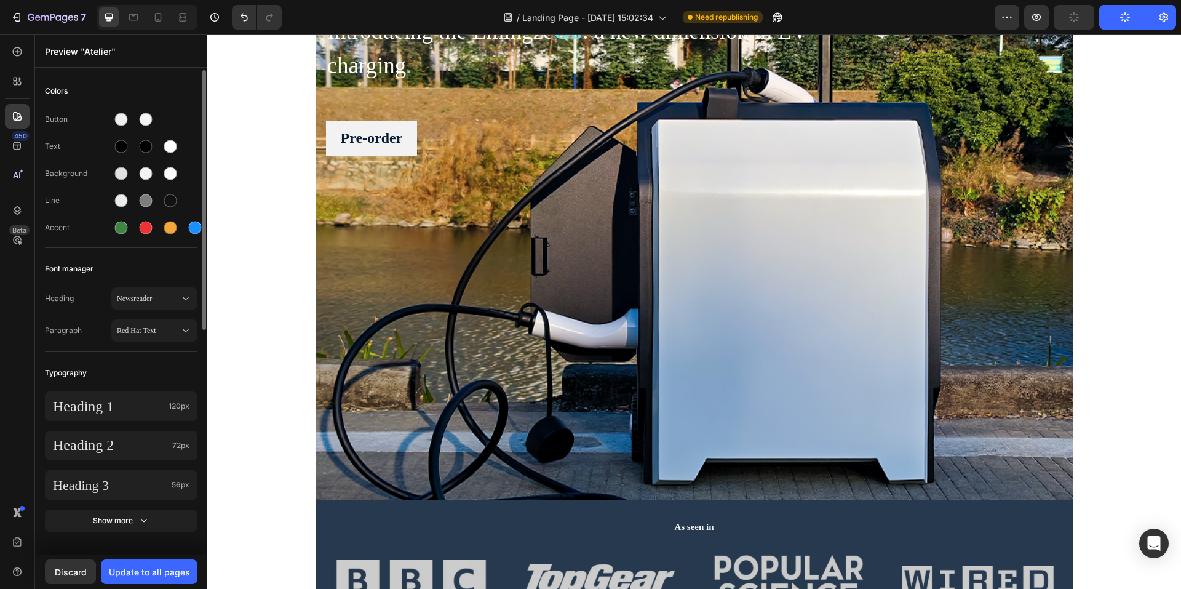
scroll to position [0, 0]
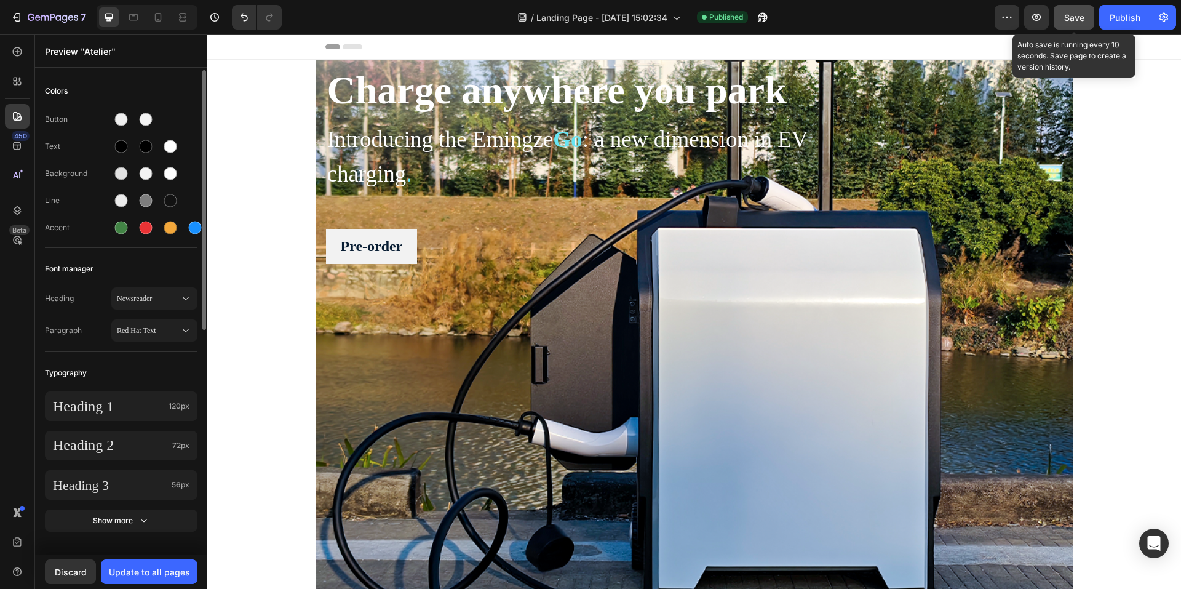
click at [1077, 23] on div "Save" at bounding box center [1074, 17] width 20 height 13
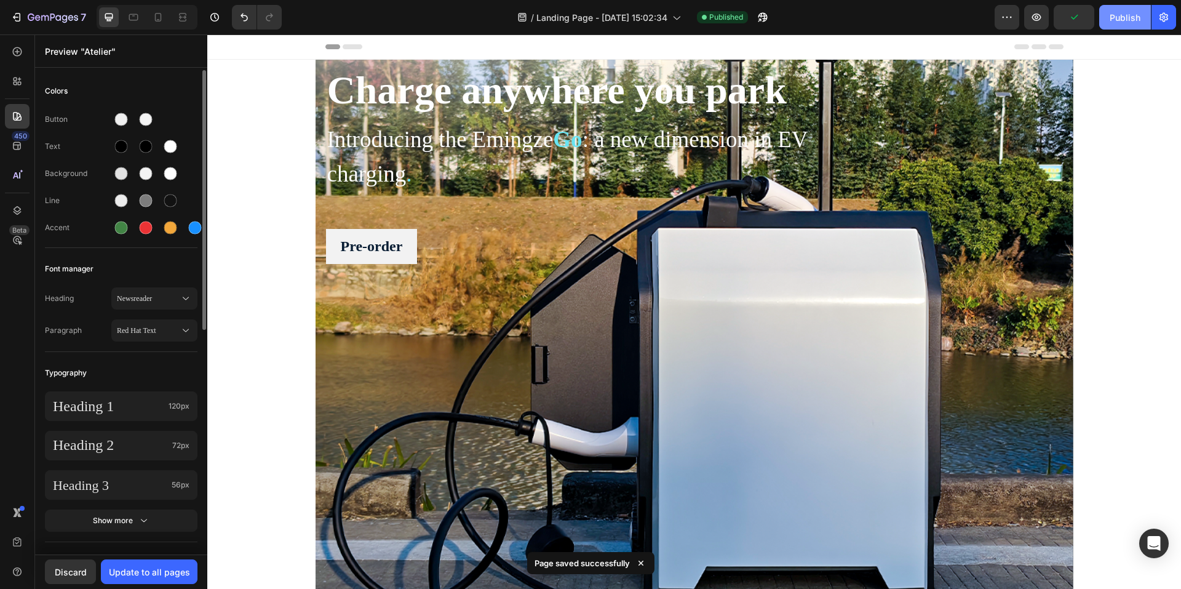
click at [1126, 23] on div "Publish" at bounding box center [1125, 17] width 31 height 13
click at [61, 20] on icon "button" at bounding box center [58, 18] width 6 height 6
